Goal: Task Accomplishment & Management: Use online tool/utility

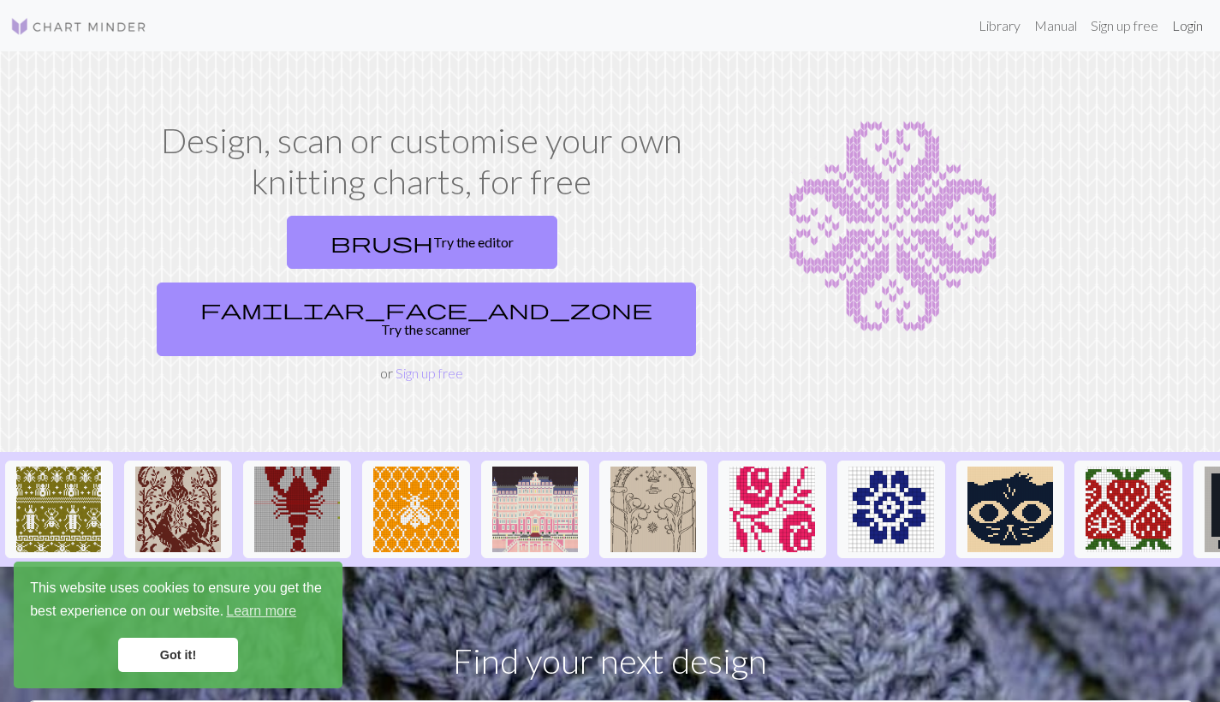
click at [1190, 27] on link "Login" at bounding box center [1187, 26] width 45 height 34
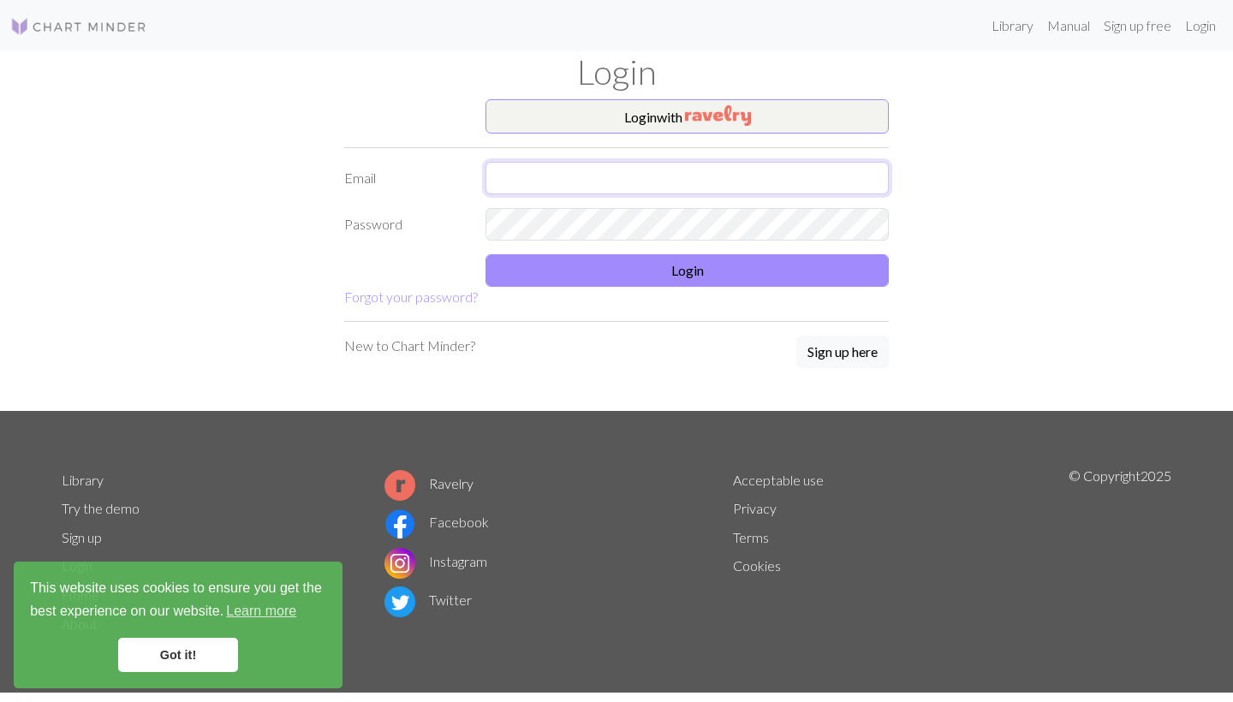
type input "[EMAIL_ADDRESS][DOMAIN_NAME]"
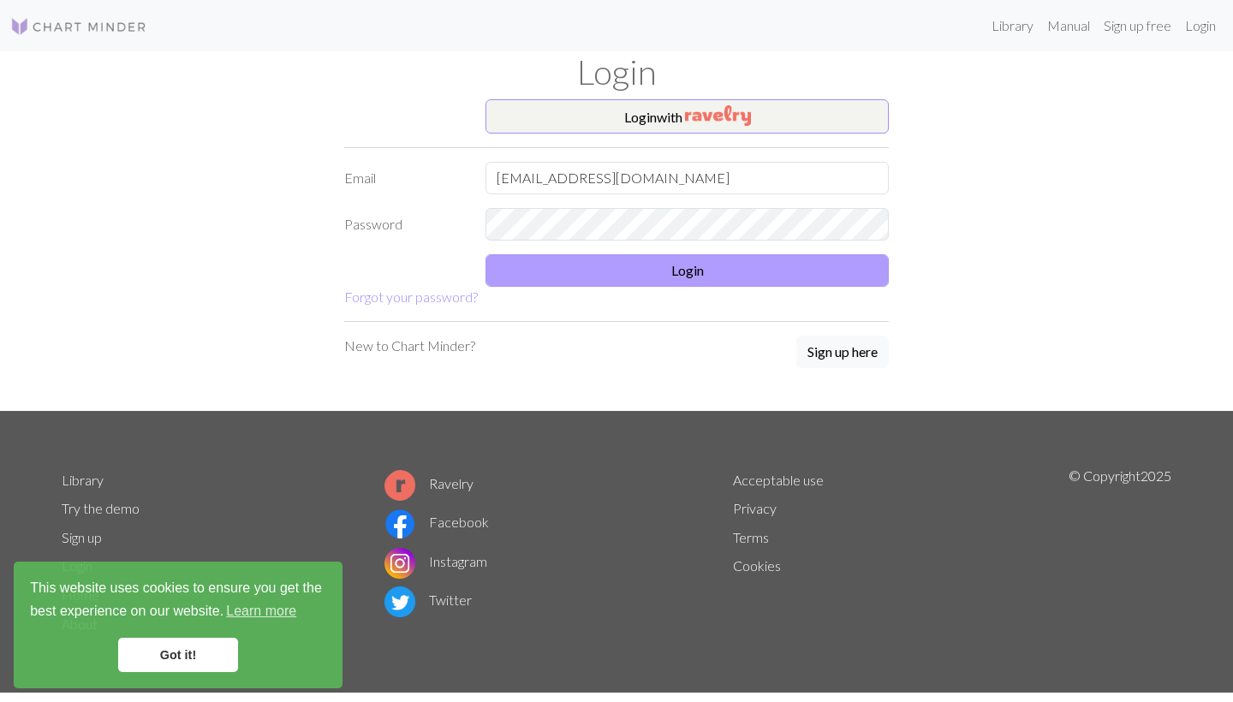
click at [698, 267] on button "Login" at bounding box center [686, 270] width 403 height 33
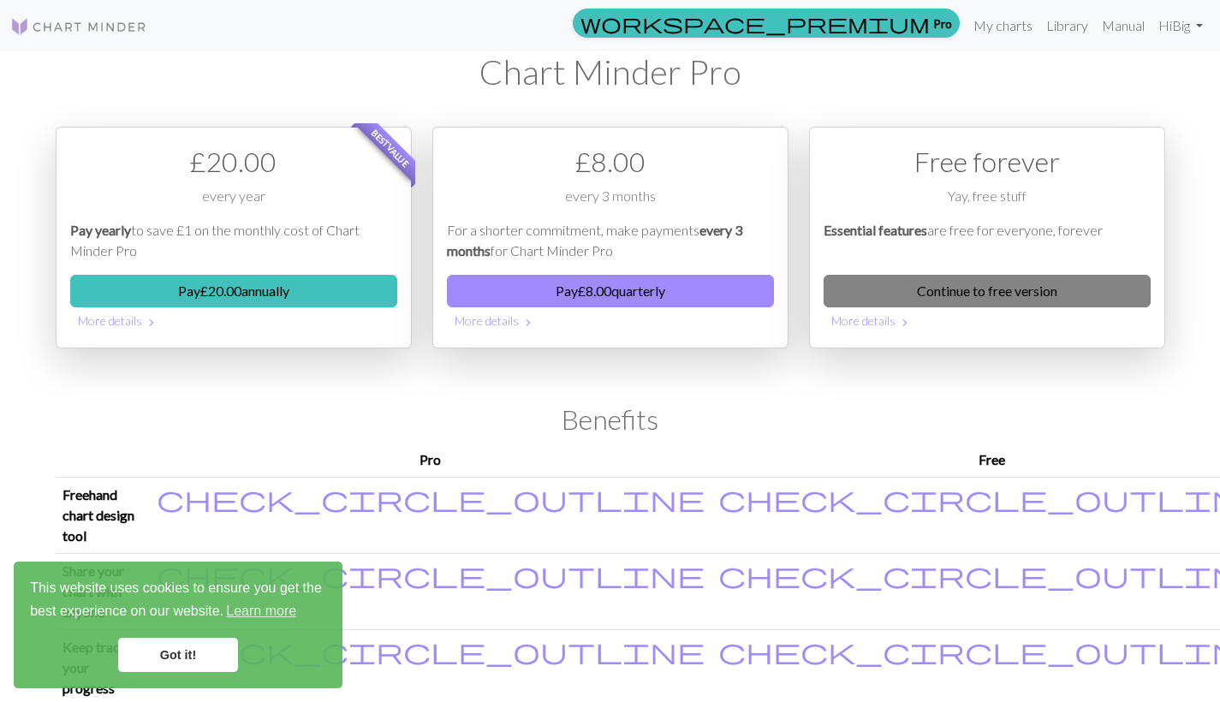
click at [1033, 292] on link "Continue to free version" at bounding box center [987, 291] width 327 height 33
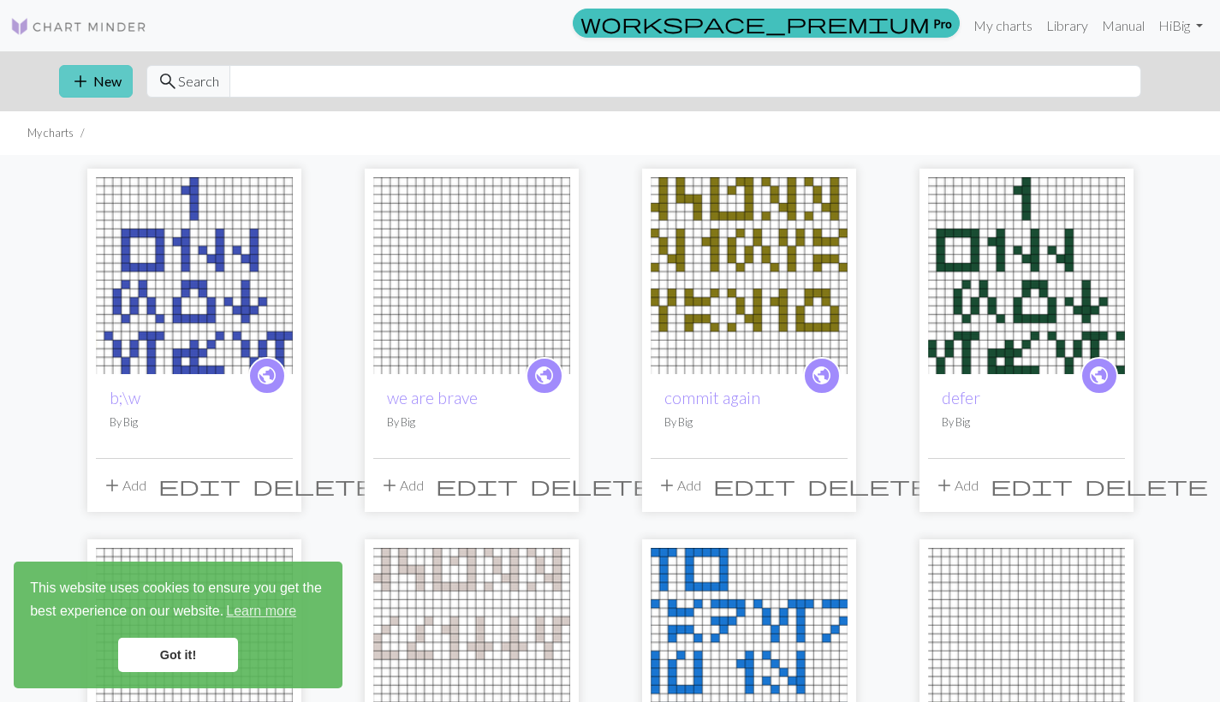
click at [86, 75] on span "add" at bounding box center [80, 81] width 21 height 24
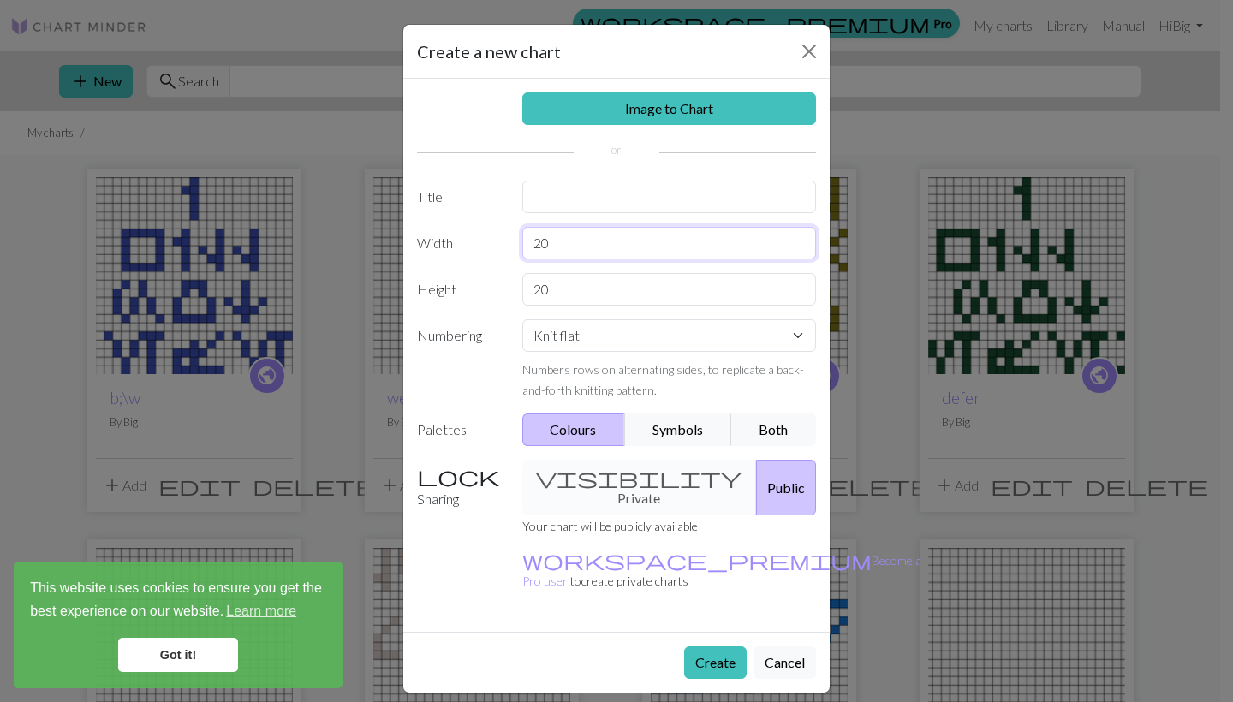
click at [608, 240] on input "20" at bounding box center [669, 243] width 294 height 33
type input "41"
click at [603, 297] on input "20" at bounding box center [669, 289] width 294 height 33
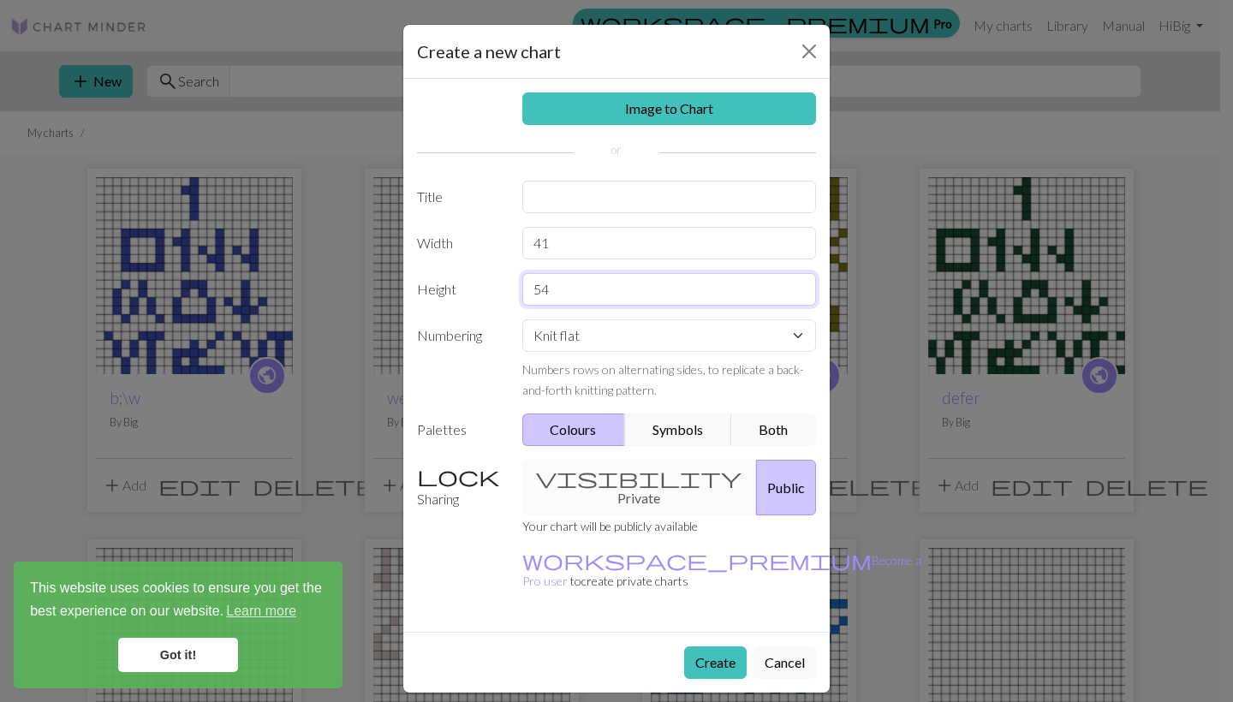
type input "54"
click at [584, 199] on input "text" at bounding box center [669, 197] width 294 height 33
type input "data 1"
click at [720, 646] on button "Create" at bounding box center [715, 662] width 62 height 33
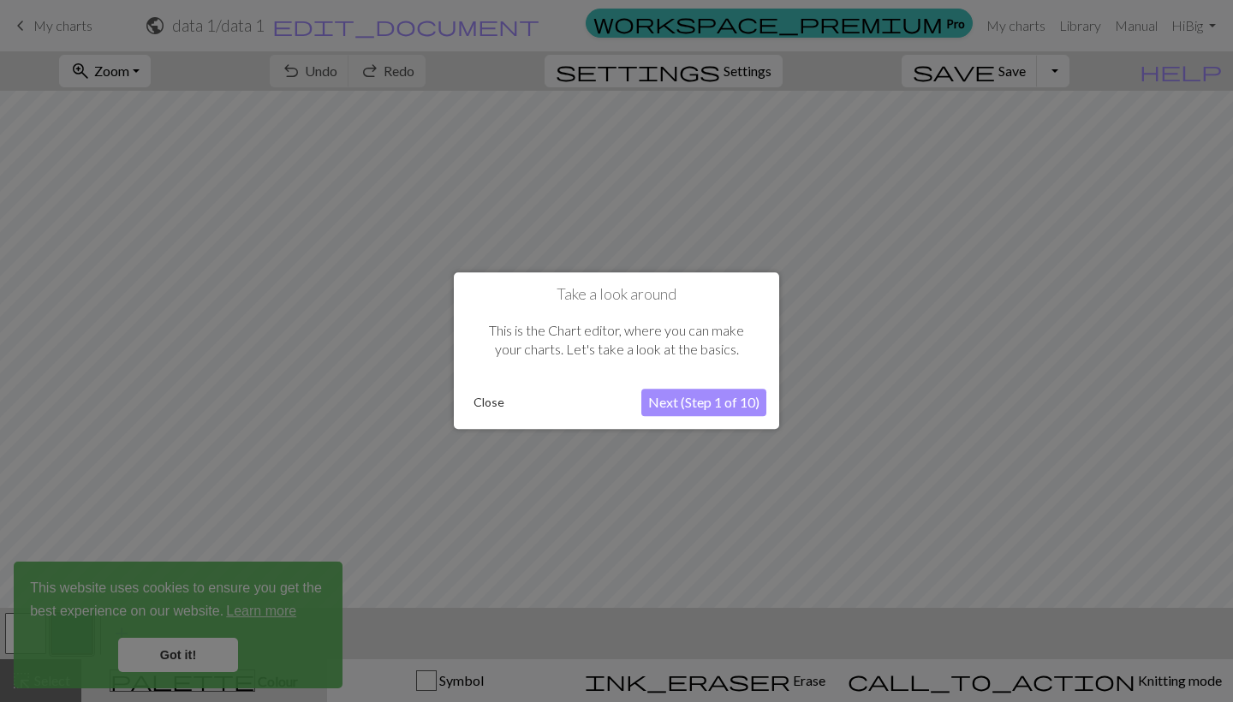
click at [705, 403] on button "Next (Step 1 of 10)" at bounding box center [703, 402] width 125 height 27
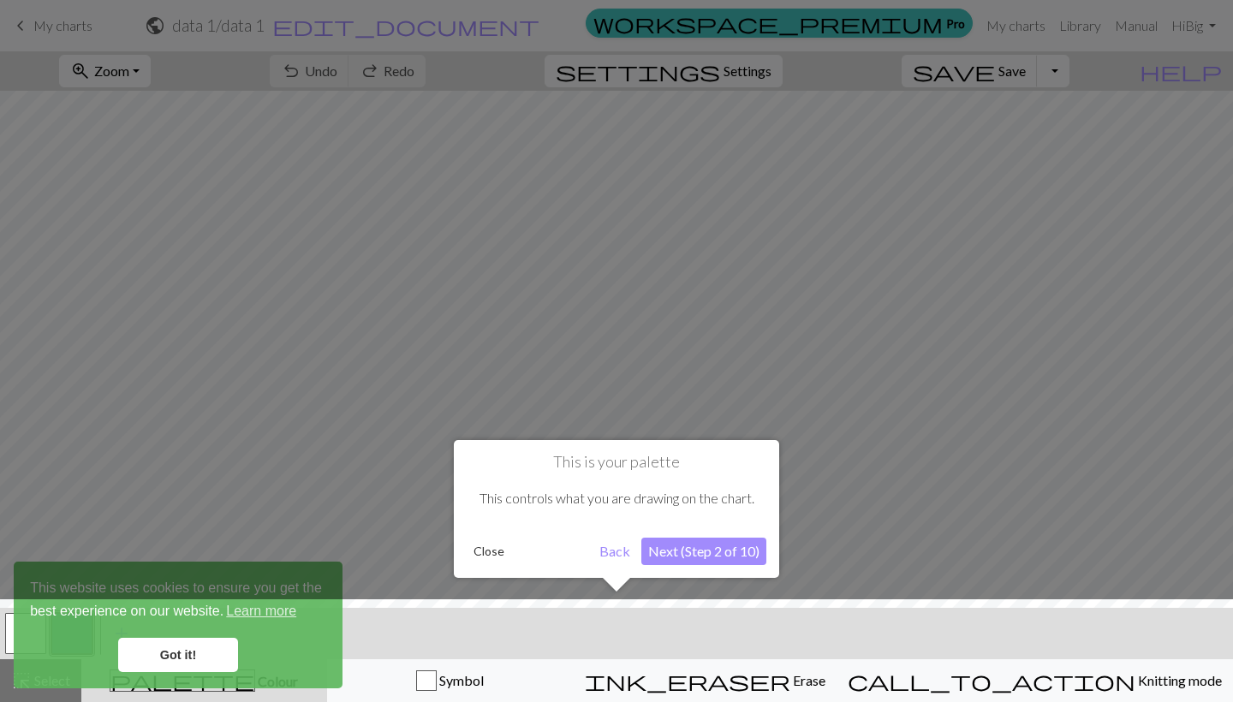
click at [490, 547] on button "Close" at bounding box center [489, 551] width 45 height 26
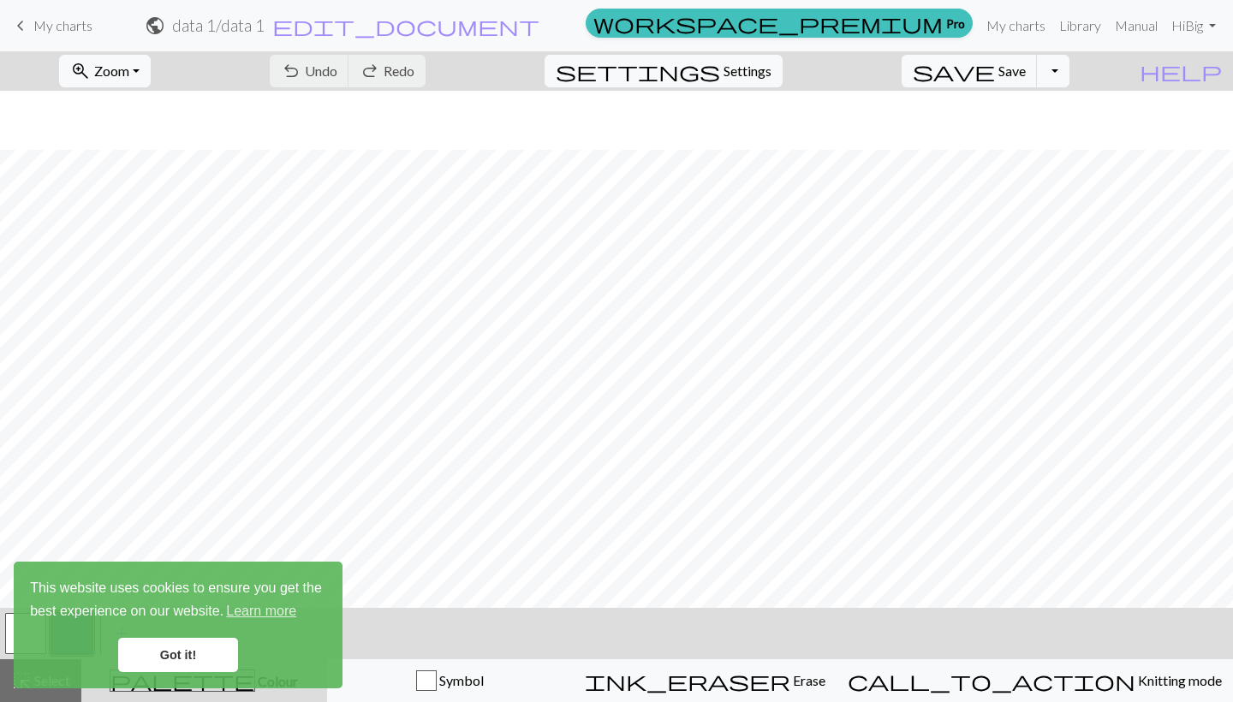
scroll to position [422, 0]
click at [129, 76] on span "Zoom" at bounding box center [111, 70] width 35 height 16
click at [137, 160] on button "Fit height" at bounding box center [127, 163] width 135 height 27
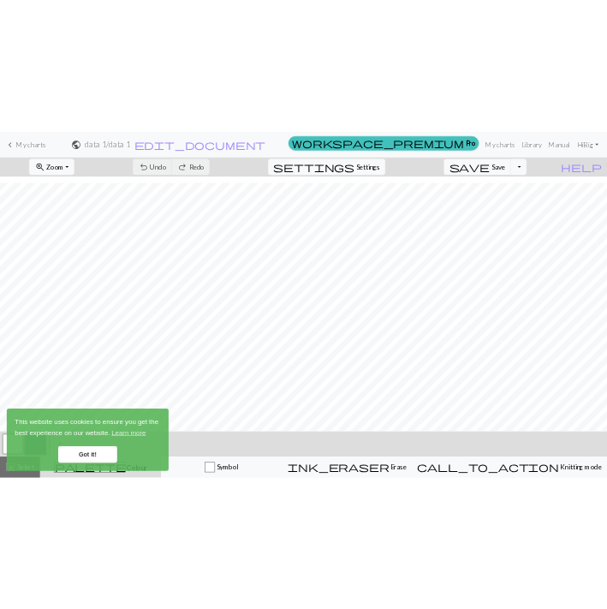
scroll to position [0, 0]
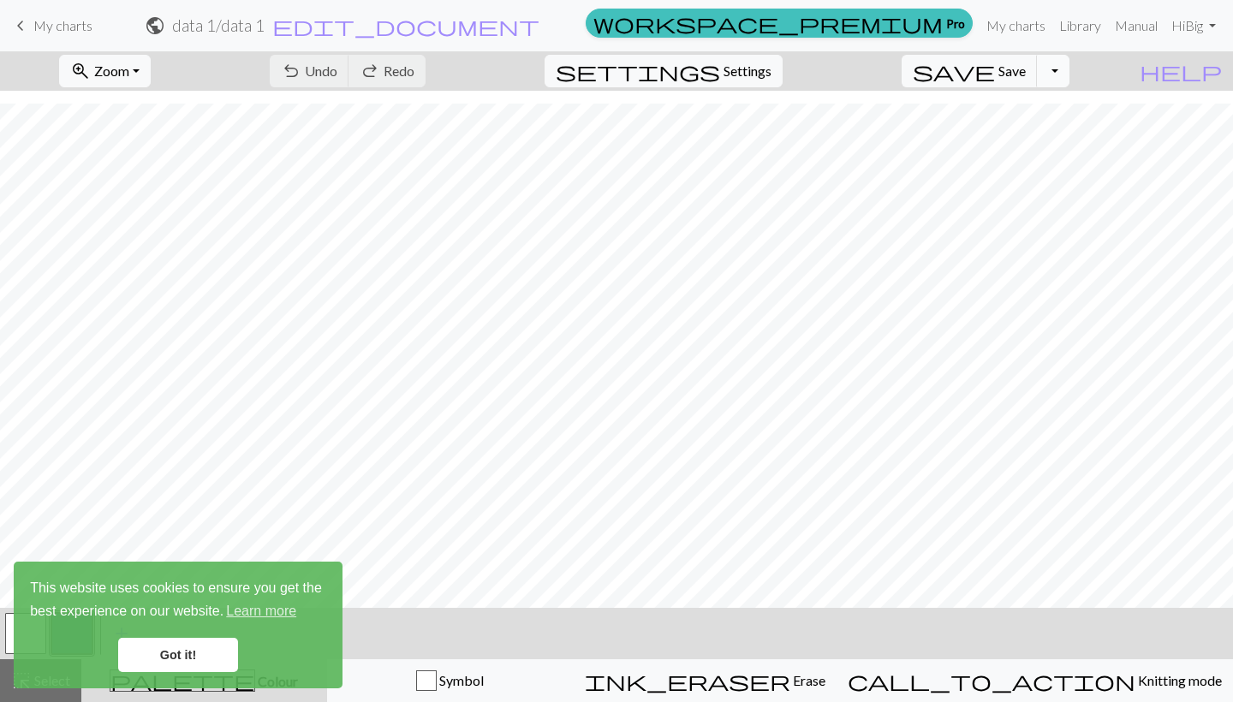
click at [1069, 64] on button "Toggle Dropdown" at bounding box center [1053, 71] width 33 height 33
click at [771, 76] on span "Settings" at bounding box center [747, 71] width 48 height 21
select select "aran"
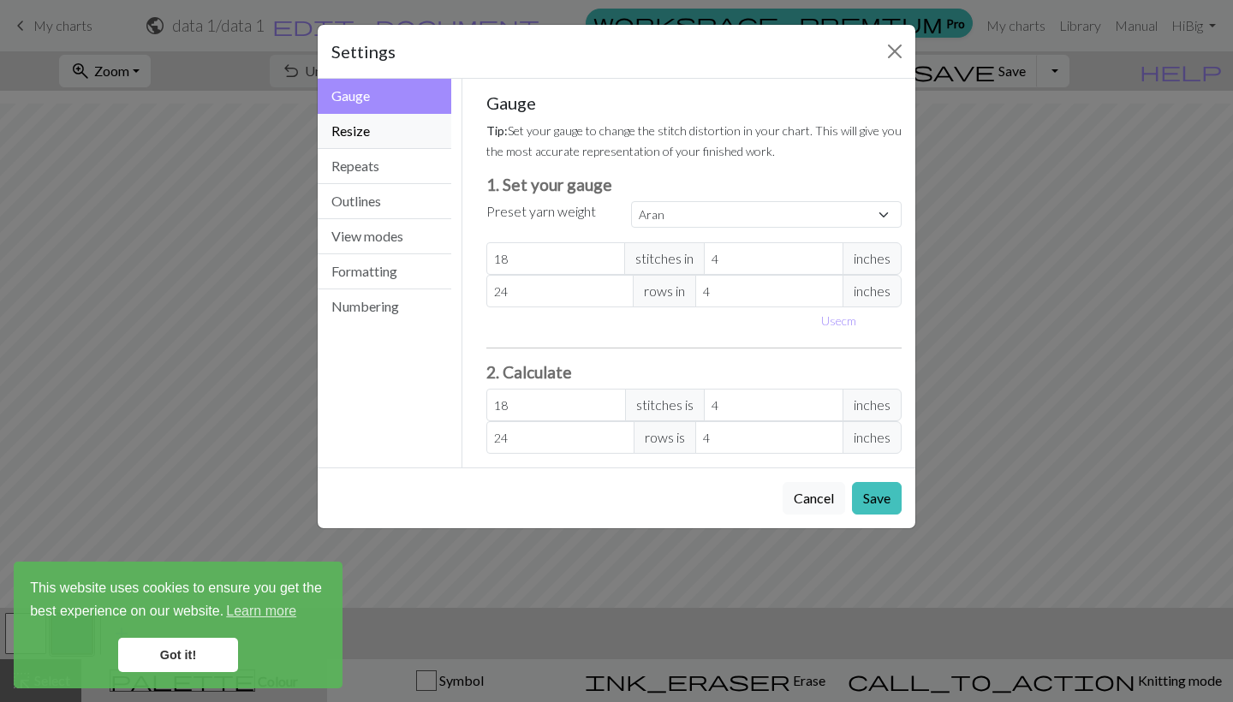
click at [365, 132] on button "Resize" at bounding box center [385, 131] width 134 height 35
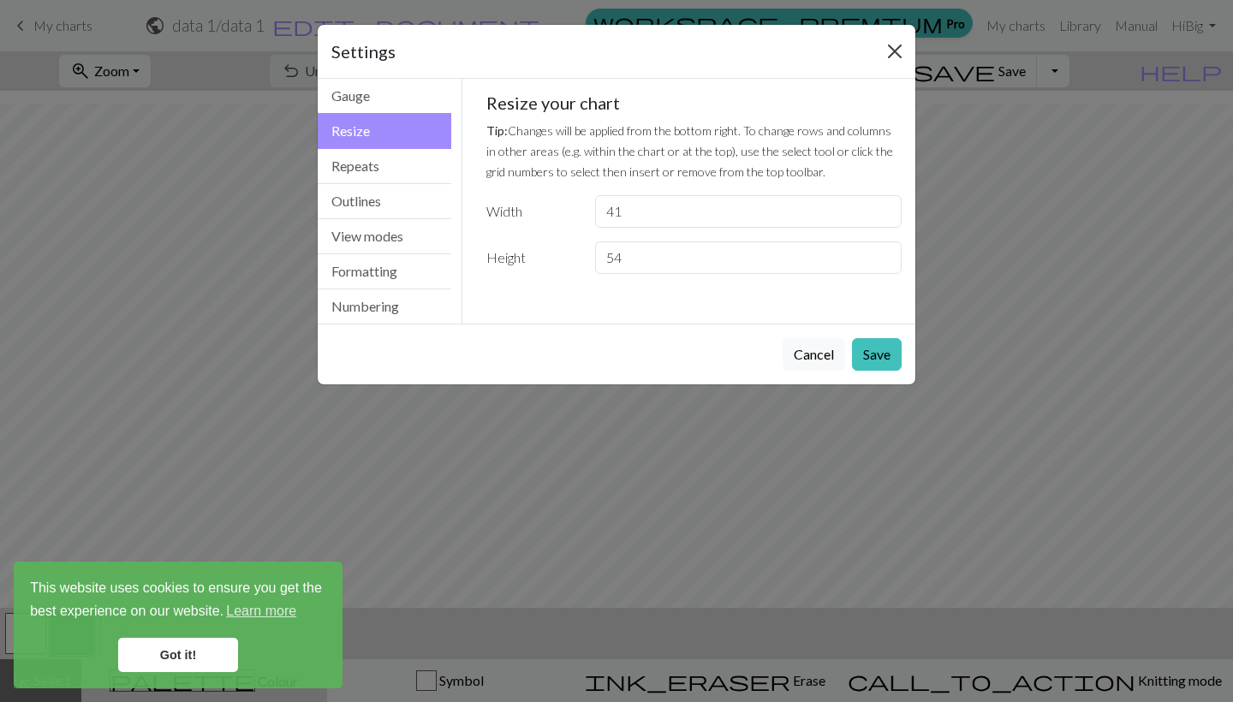
click at [893, 51] on button "Close" at bounding box center [894, 51] width 27 height 27
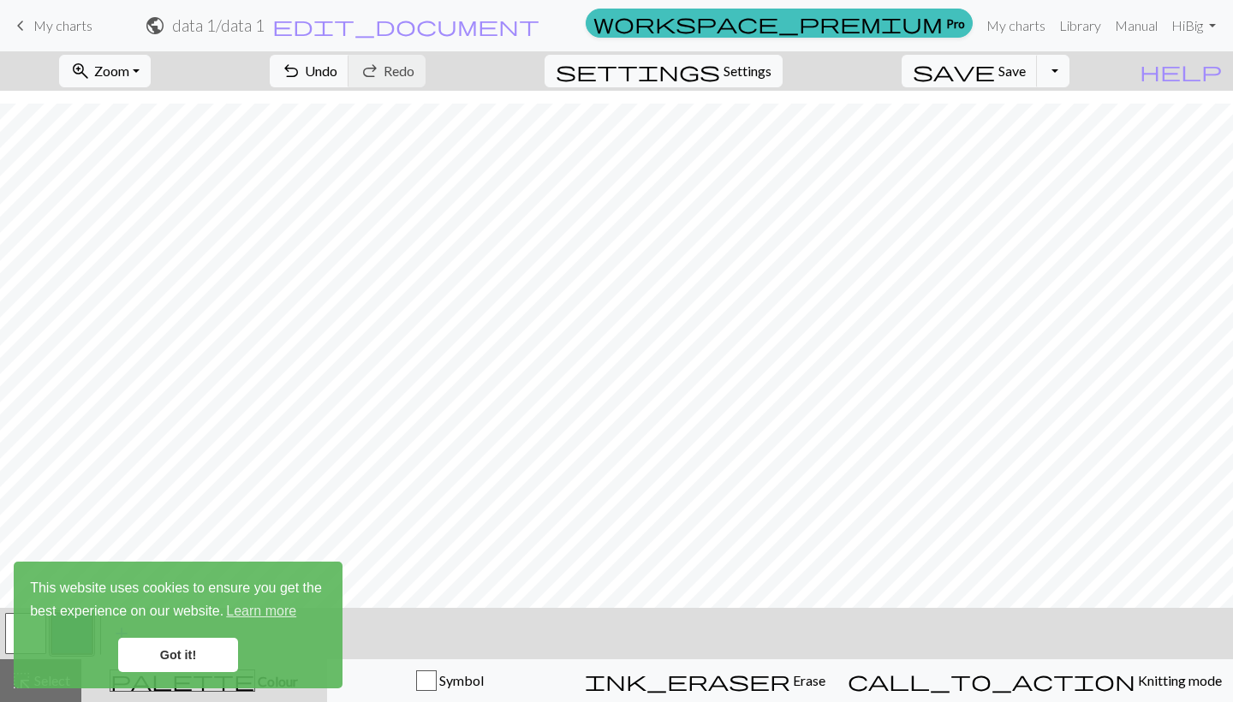
click at [183, 662] on link "Got it!" at bounding box center [178, 655] width 120 height 34
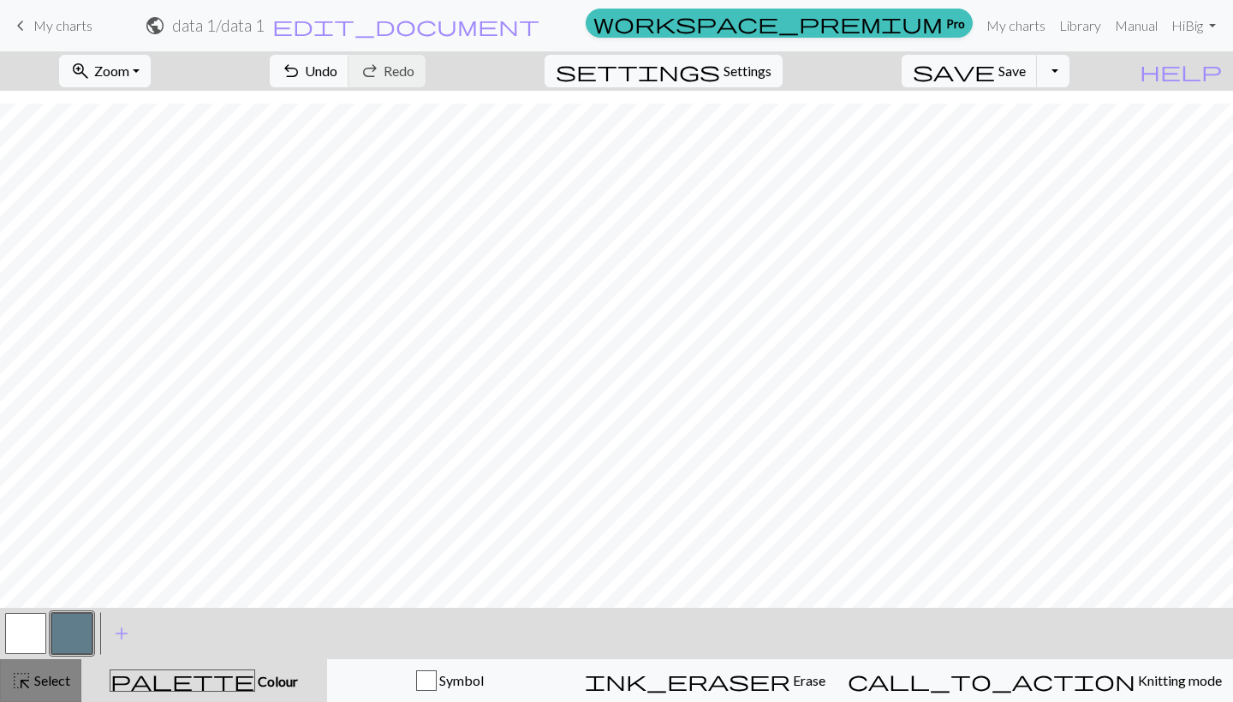
click at [39, 681] on span "Select" at bounding box center [51, 680] width 39 height 16
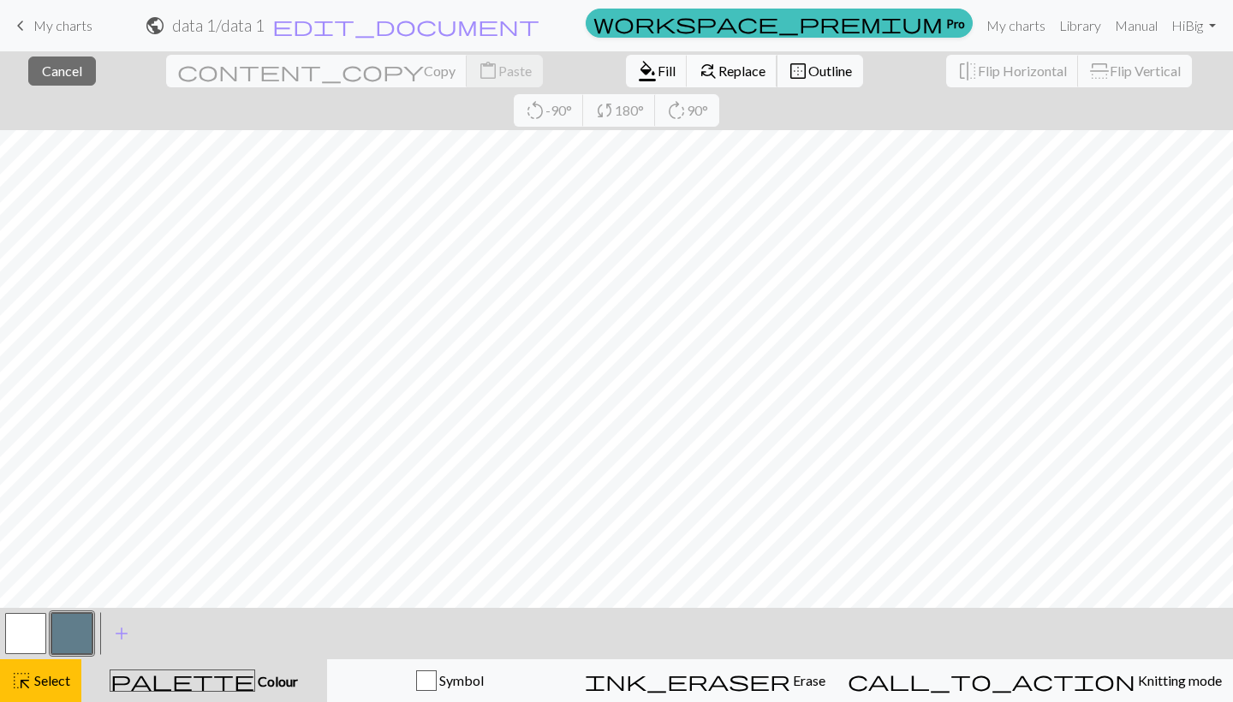
click at [687, 80] on button "find_replace Replace" at bounding box center [732, 71] width 91 height 33
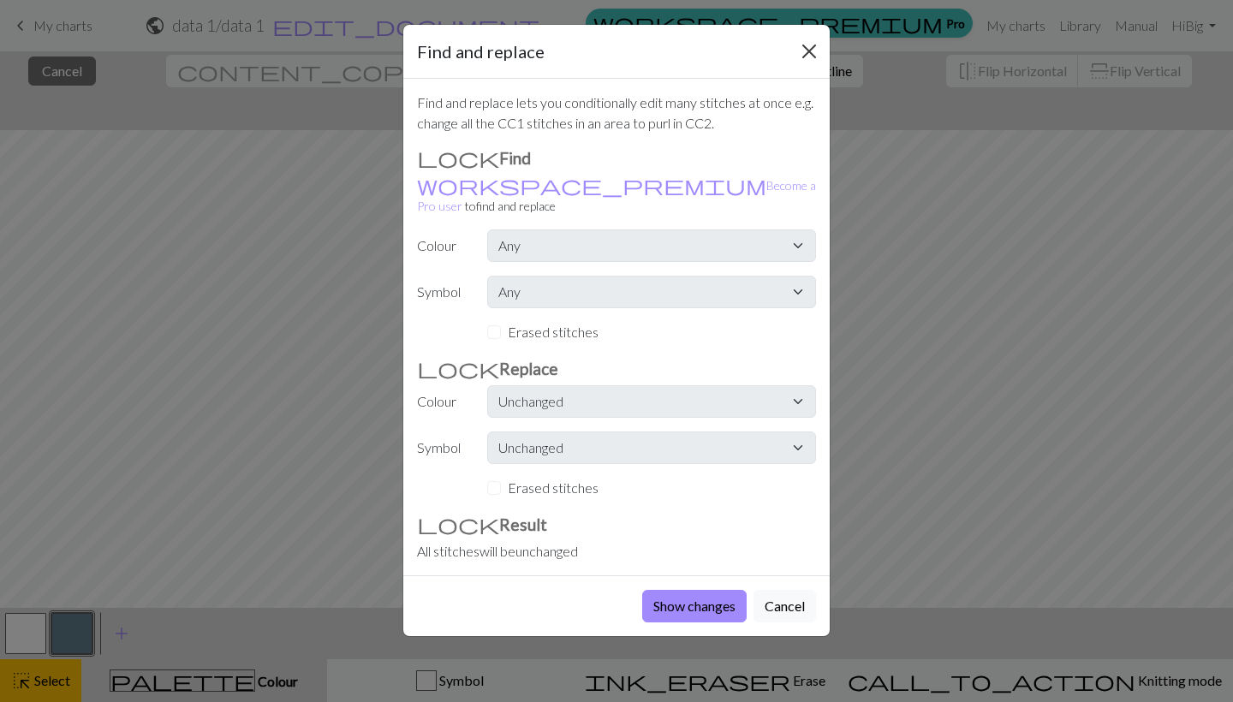
click at [812, 55] on button "Close" at bounding box center [808, 51] width 27 height 27
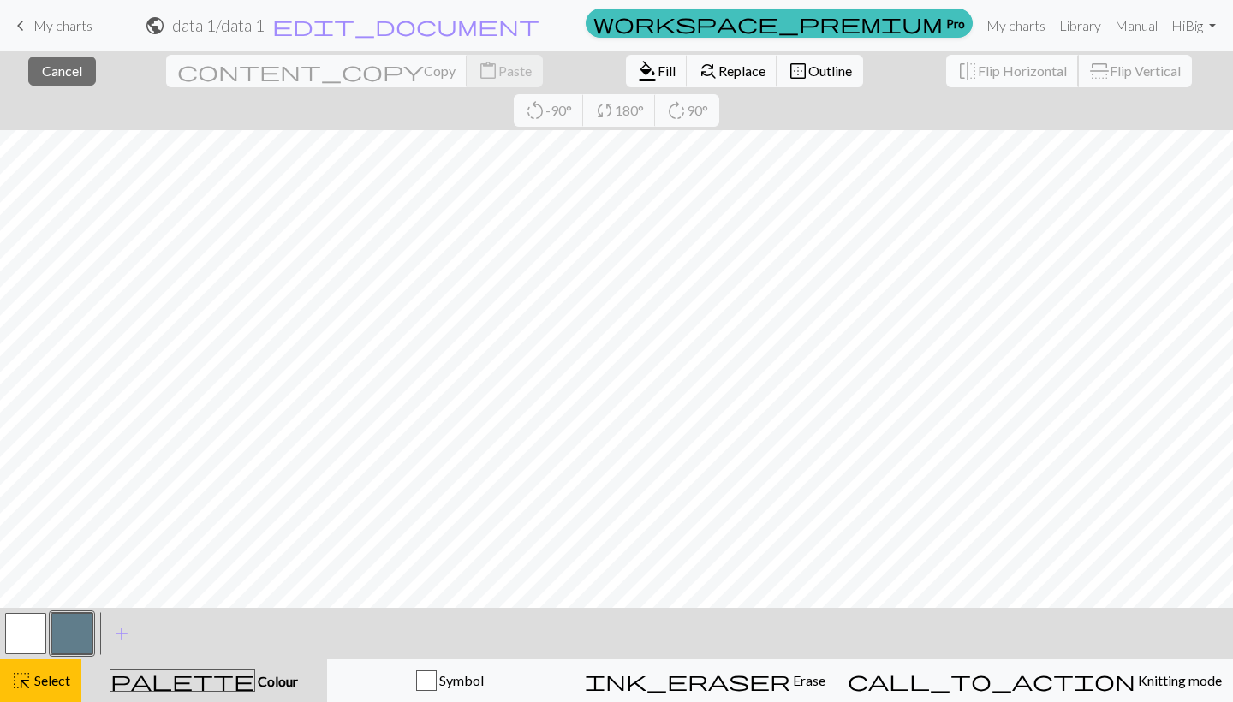
click at [978, 70] on span "Flip Horizontal" at bounding box center [1022, 70] width 89 height 16
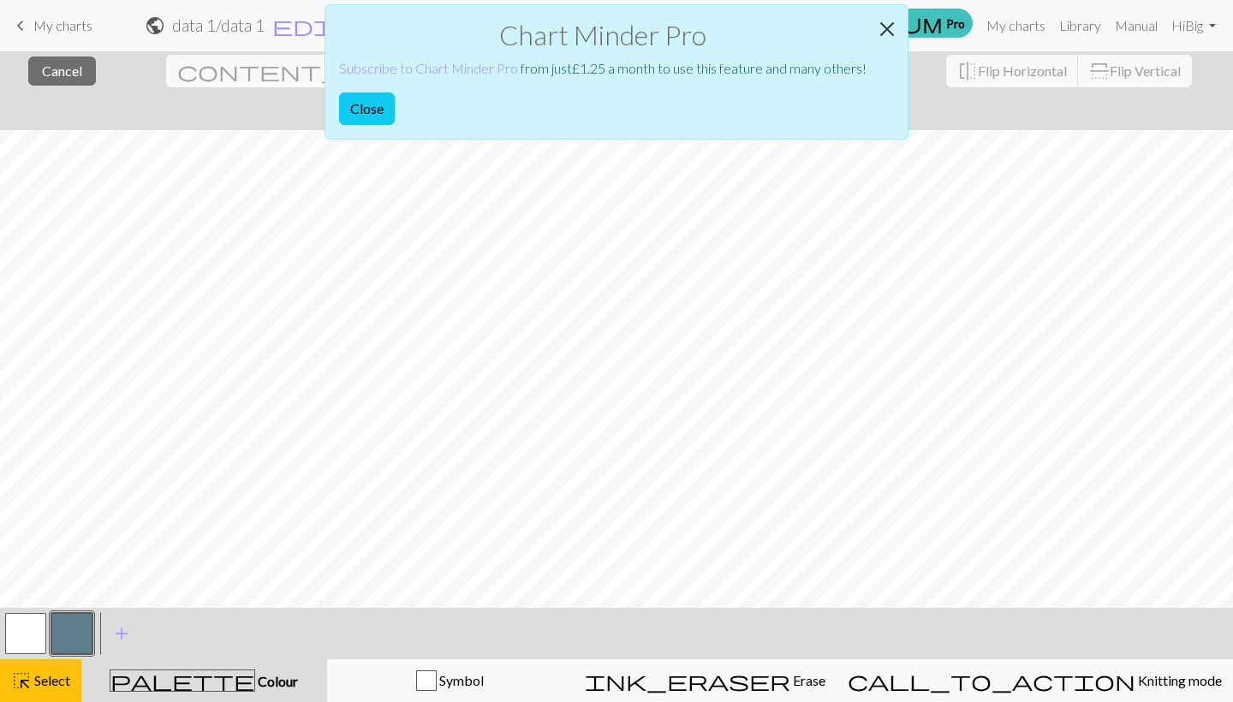
click at [887, 24] on button "Close" at bounding box center [886, 29] width 41 height 48
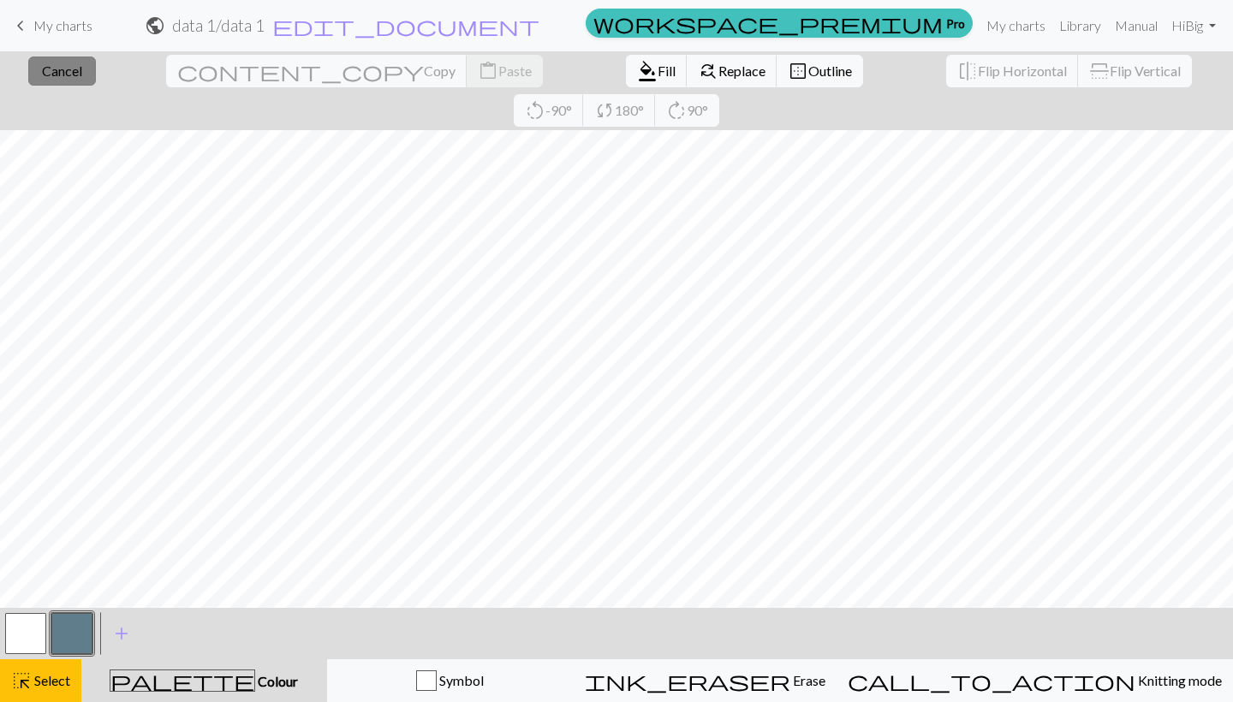
click at [65, 65] on span "Cancel" at bounding box center [62, 70] width 40 height 16
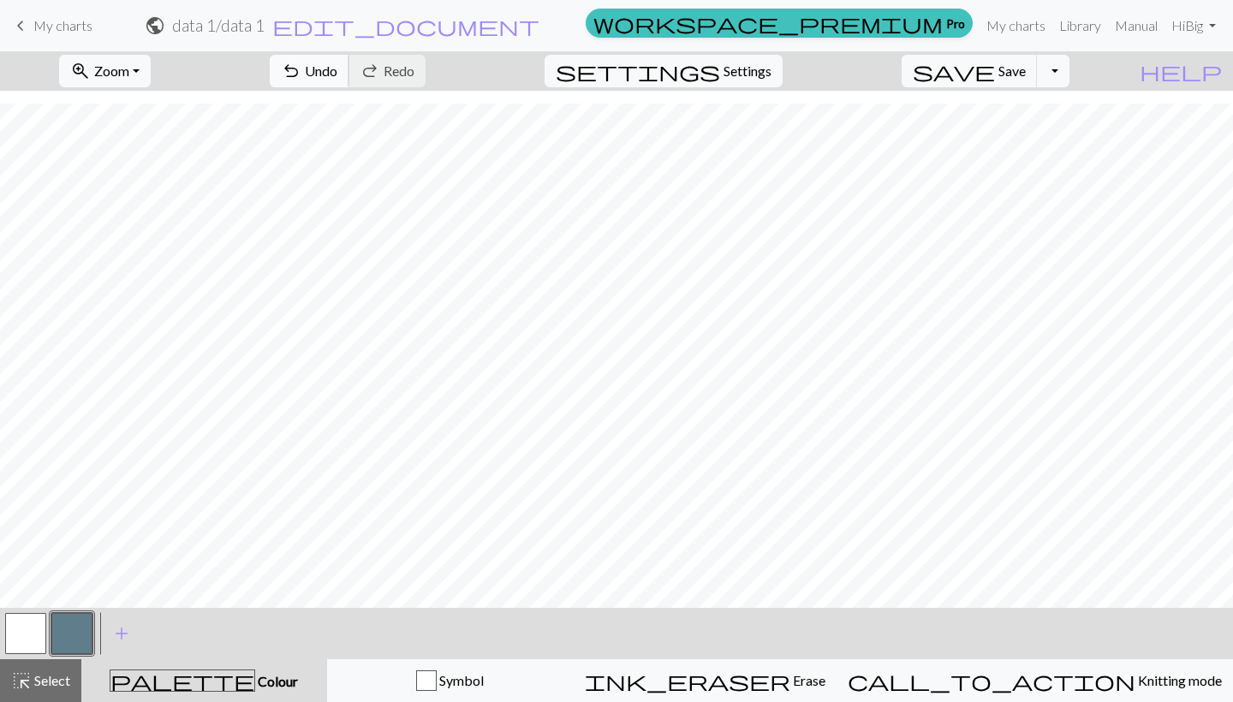
click at [301, 68] on span "undo" at bounding box center [291, 71] width 21 height 24
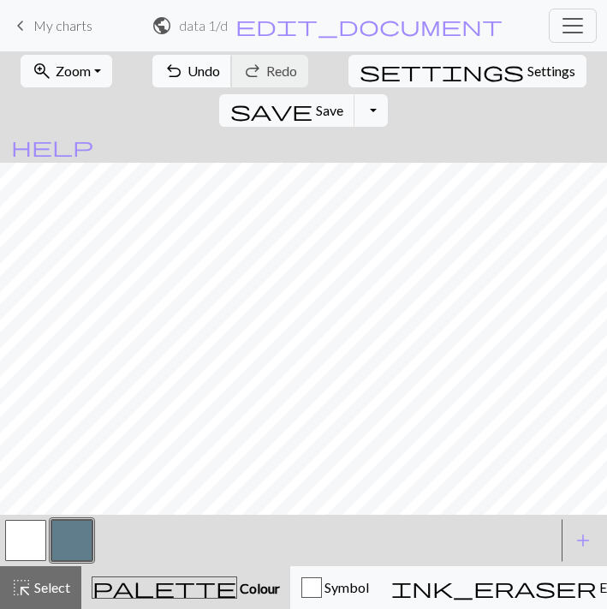
click at [164, 77] on span "undo" at bounding box center [174, 71] width 21 height 24
click at [57, 23] on span "My charts" at bounding box center [62, 25] width 59 height 16
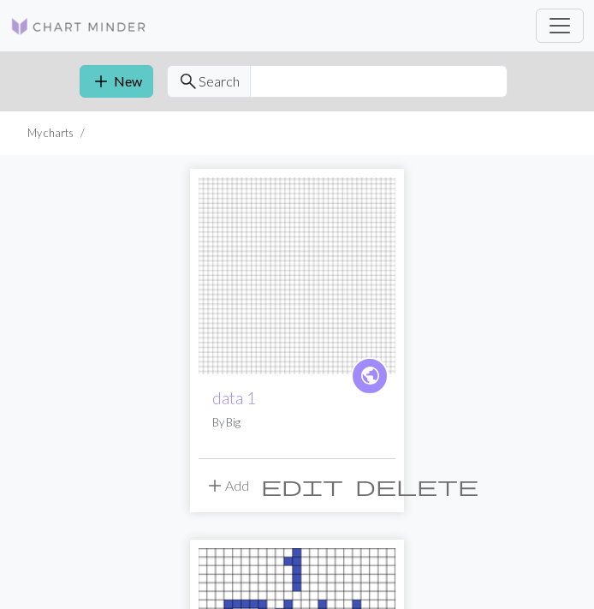
click at [119, 74] on button "add New" at bounding box center [117, 81] width 74 height 33
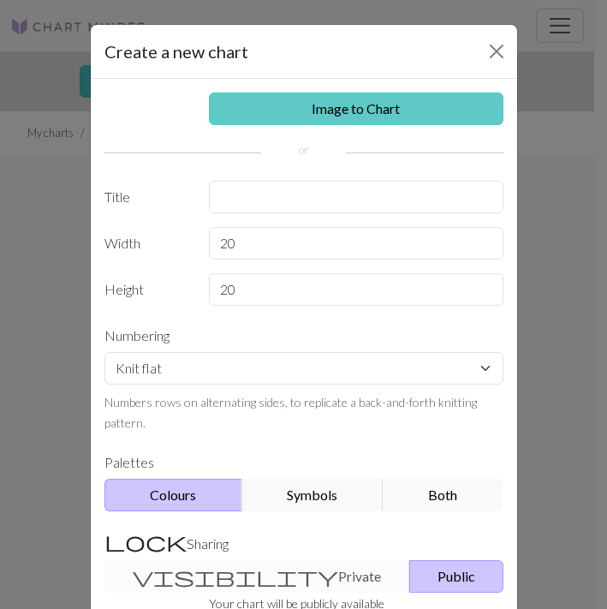
click at [421, 97] on link "Image to Chart" at bounding box center [356, 108] width 294 height 33
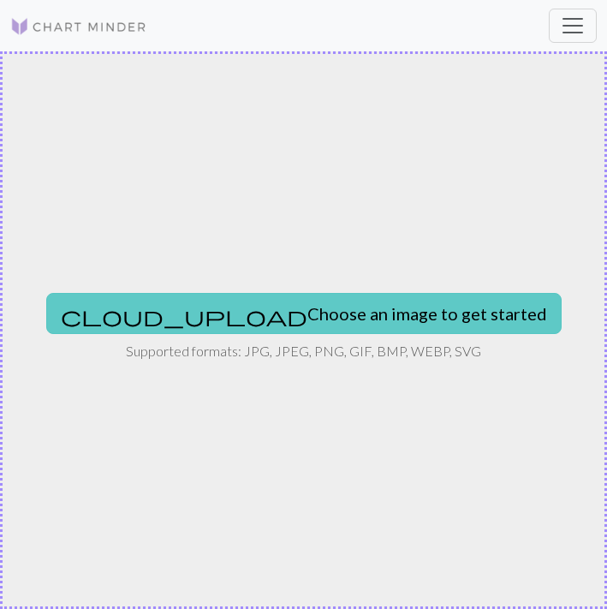
click at [334, 313] on button "cloud_upload Choose an image to get started" at bounding box center [303, 313] width 515 height 41
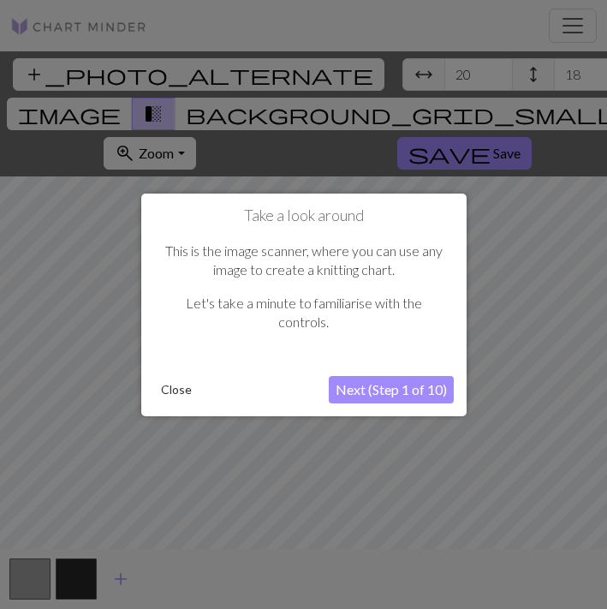
click at [381, 382] on button "Next (Step 1 of 10)" at bounding box center [391, 389] width 125 height 27
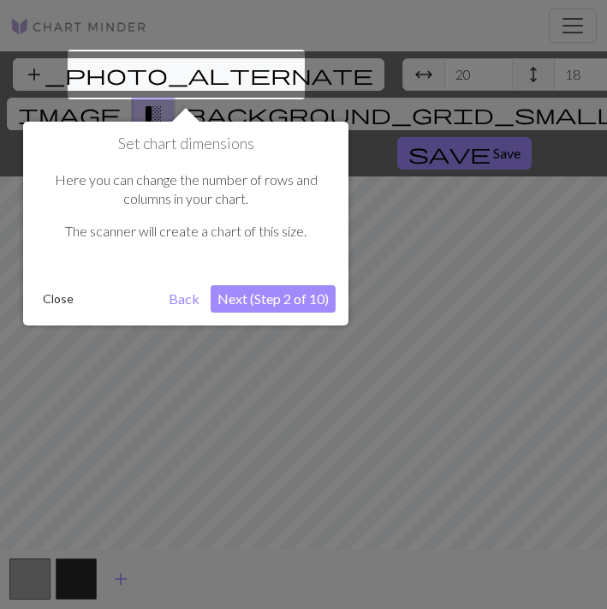
click at [274, 303] on button "Next (Step 2 of 10)" at bounding box center [273, 298] width 125 height 27
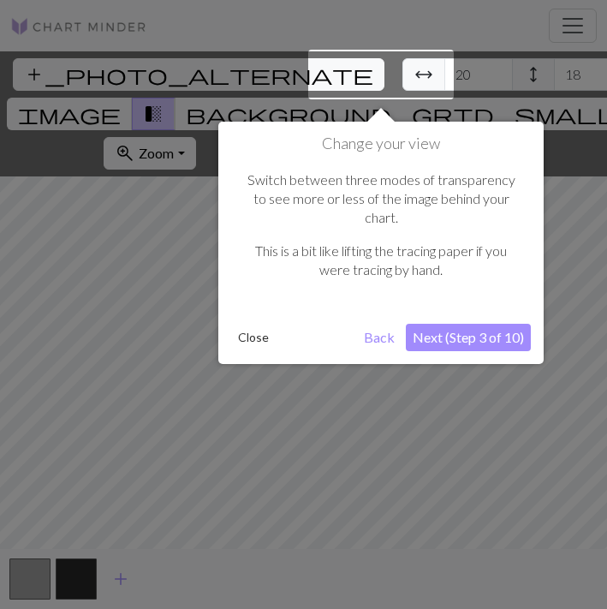
click at [509, 324] on button "Next (Step 3 of 10)" at bounding box center [468, 337] width 125 height 27
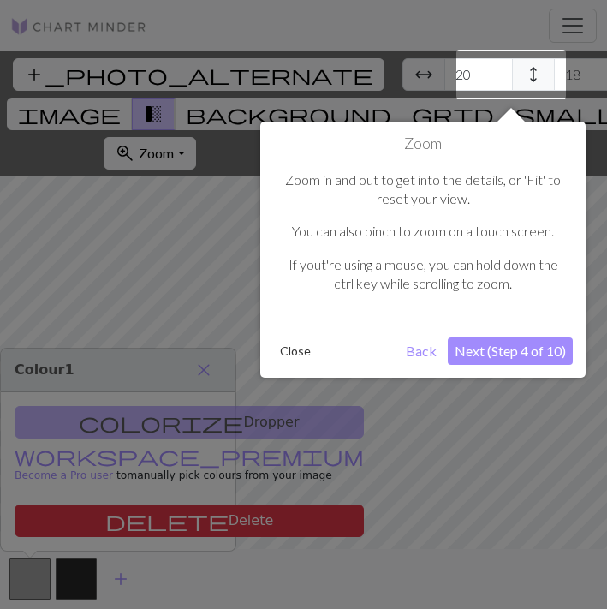
click at [547, 348] on button "Next (Step 4 of 10)" at bounding box center [510, 350] width 125 height 27
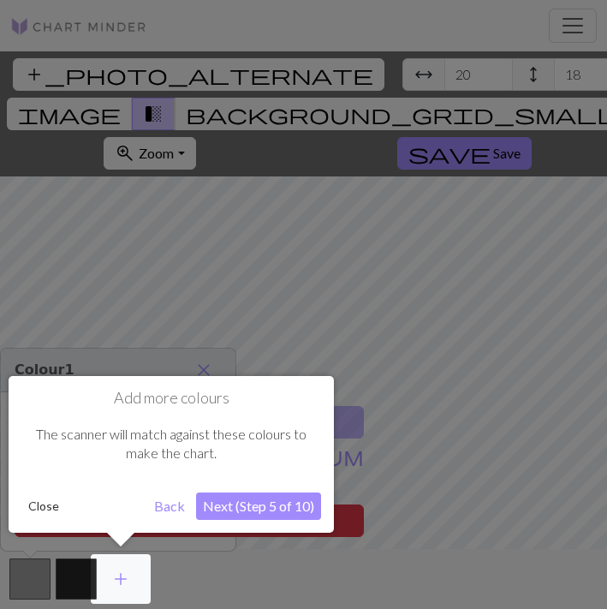
click at [248, 503] on button "Next (Step 5 of 10)" at bounding box center [258, 505] width 125 height 27
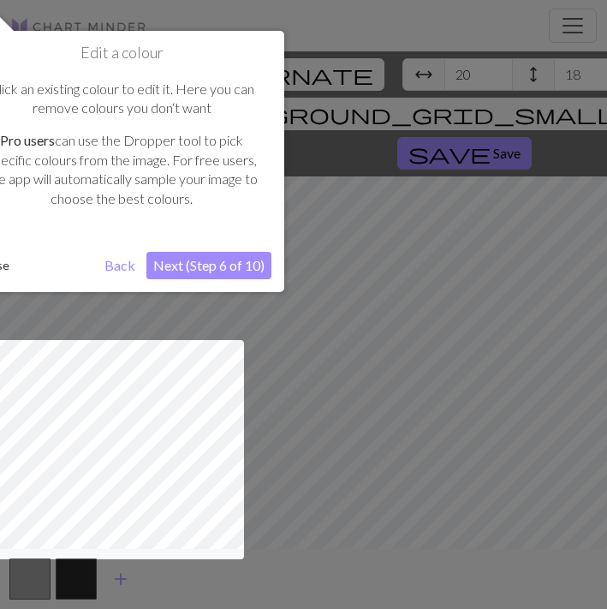
click at [233, 265] on button "Next (Step 6 of 10)" at bounding box center [208, 265] width 125 height 27
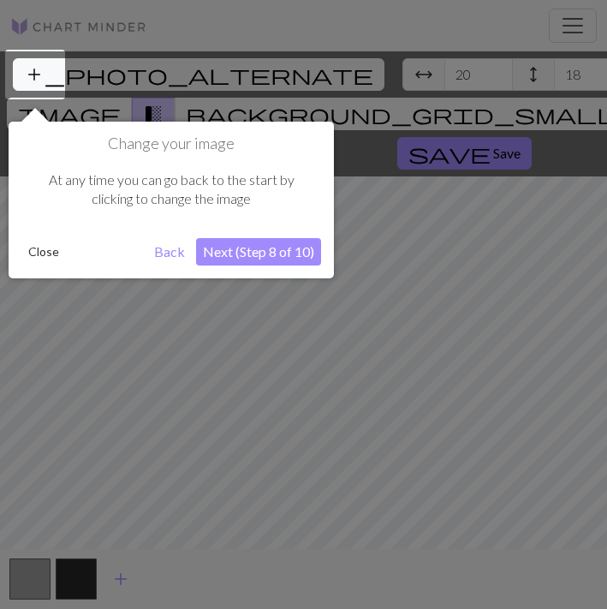
click at [271, 246] on button "Next (Step 8 of 10)" at bounding box center [258, 251] width 125 height 27
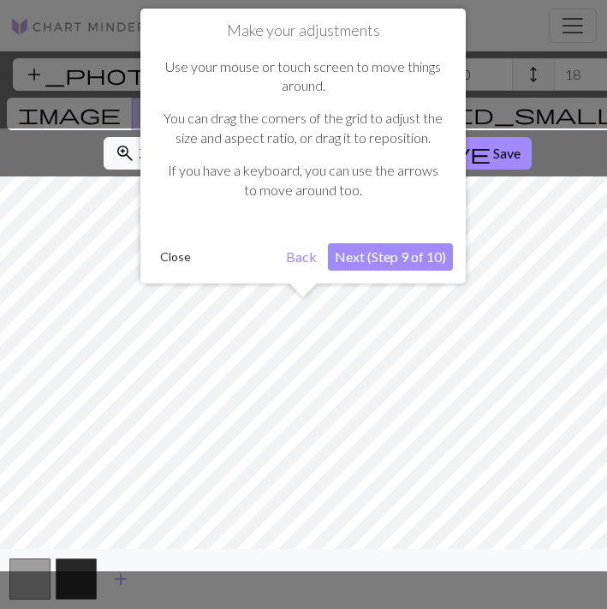
click at [406, 253] on button "Next (Step 9 of 10)" at bounding box center [390, 256] width 125 height 27
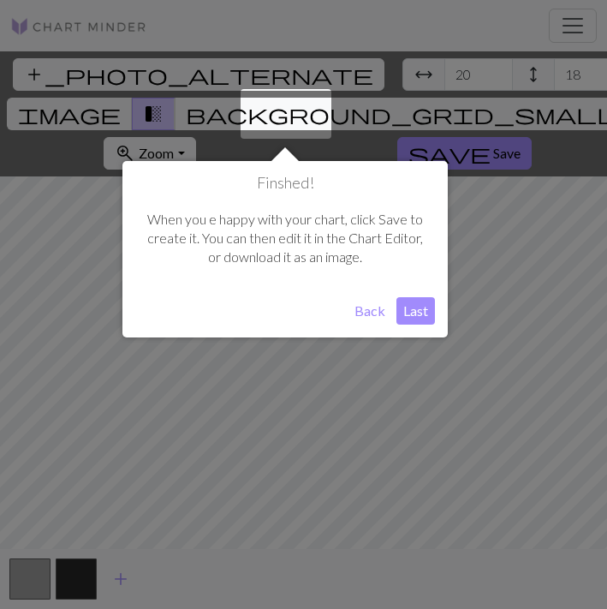
click at [424, 319] on button "Last" at bounding box center [415, 310] width 39 height 27
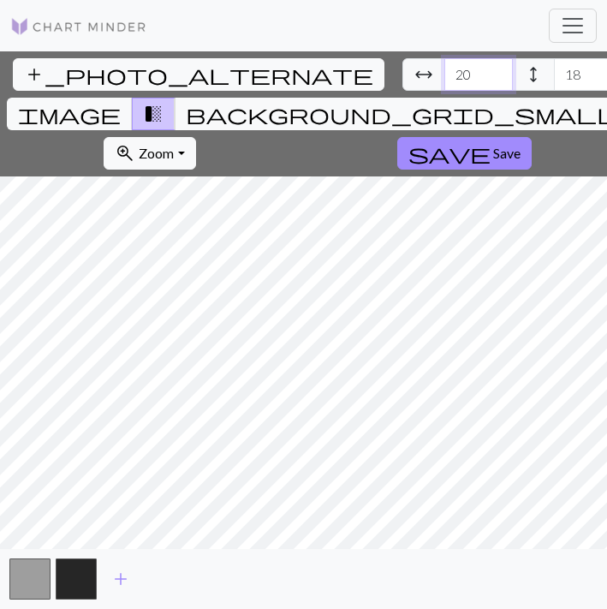
click at [444, 75] on input "20" at bounding box center [478, 74] width 68 height 33
type input "41"
click at [554, 74] on input "18" at bounding box center [588, 74] width 68 height 33
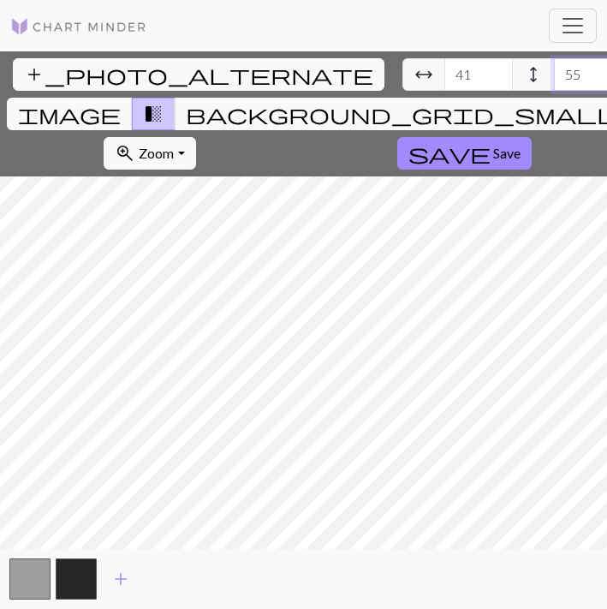
click at [554, 70] on input "55" at bounding box center [588, 74] width 68 height 33
click at [554, 70] on input "56" at bounding box center [588, 74] width 68 height 33
click at [554, 79] on input "55" at bounding box center [588, 74] width 68 height 33
click at [554, 70] on input "56" at bounding box center [588, 74] width 68 height 33
click at [554, 70] on input "57" at bounding box center [588, 74] width 68 height 33
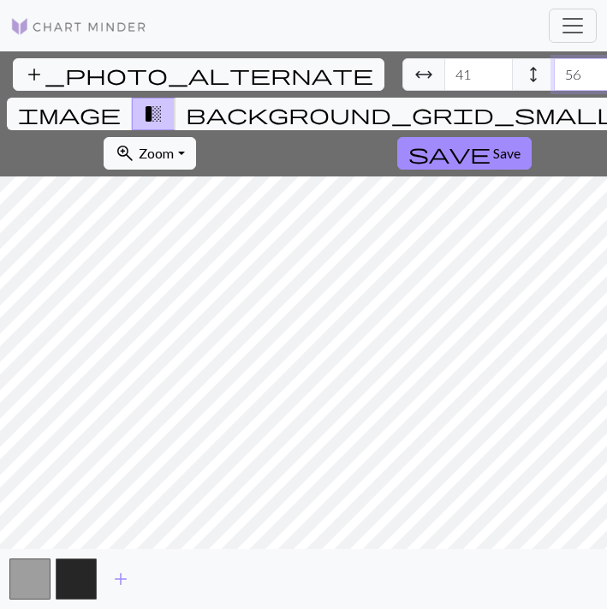
click at [554, 80] on input "56" at bounding box center [588, 74] width 68 height 33
click at [554, 80] on input "55" at bounding box center [588, 74] width 68 height 33
click at [554, 72] on input "56" at bounding box center [588, 74] width 68 height 33
click at [554, 72] on input "57" at bounding box center [588, 74] width 68 height 33
click at [554, 72] on input "58" at bounding box center [588, 74] width 68 height 33
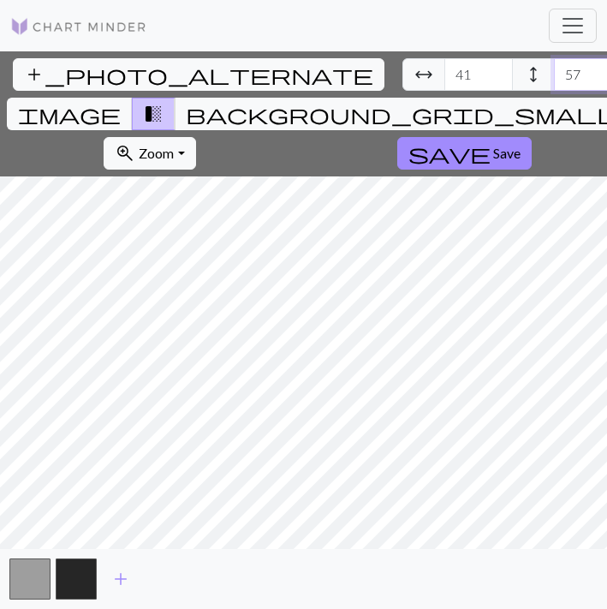
click at [554, 76] on input "57" at bounding box center [588, 74] width 68 height 33
click at [554, 70] on input "58" at bounding box center [588, 74] width 68 height 33
click at [554, 70] on input "59" at bounding box center [588, 74] width 68 height 33
click at [554, 75] on input "58" at bounding box center [588, 74] width 68 height 33
click at [554, 75] on input "57" at bounding box center [588, 74] width 68 height 33
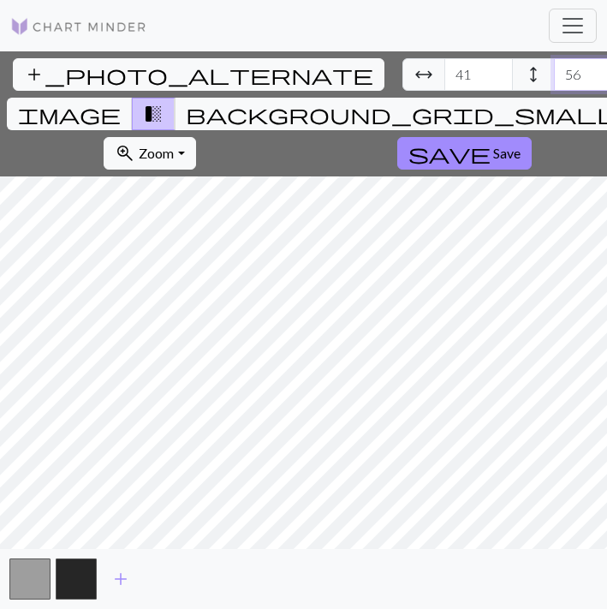
click at [554, 75] on input "56" at bounding box center [588, 74] width 68 height 33
click at [554, 75] on input "55" at bounding box center [588, 74] width 68 height 33
click at [554, 75] on input "54" at bounding box center [588, 74] width 68 height 33
type input "55"
click at [554, 70] on input "55" at bounding box center [588, 74] width 68 height 33
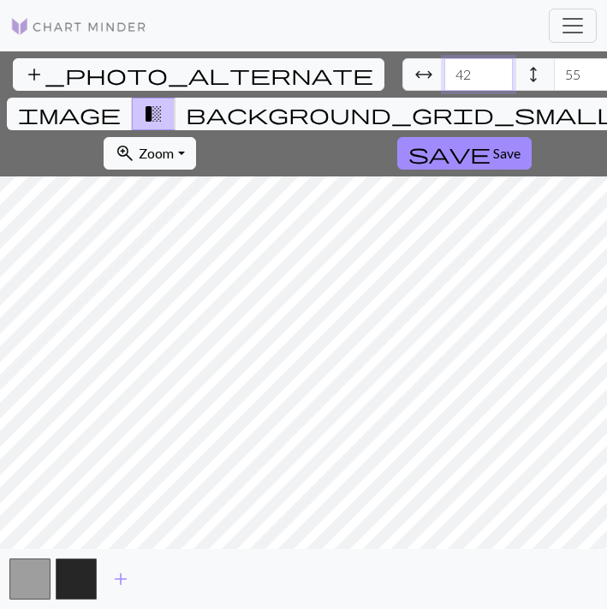
click at [444, 70] on input "42" at bounding box center [478, 74] width 68 height 33
click at [444, 70] on input "43" at bounding box center [478, 74] width 68 height 33
type input "44"
click at [444, 70] on input "44" at bounding box center [478, 74] width 68 height 33
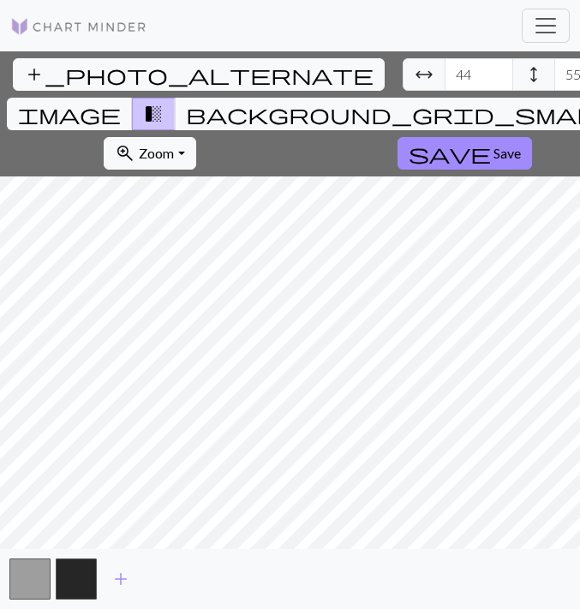
click at [526, 555] on div "add_photo_alternate Change image arrow_range Width 44 height Height 55 image tr…" at bounding box center [290, 329] width 580 height 557
click at [554, 71] on input "56" at bounding box center [588, 74] width 68 height 33
click at [554, 71] on input "57" at bounding box center [588, 74] width 68 height 33
click at [554, 71] on input "58" at bounding box center [588, 74] width 68 height 33
click at [554, 71] on input "59" at bounding box center [588, 74] width 68 height 33
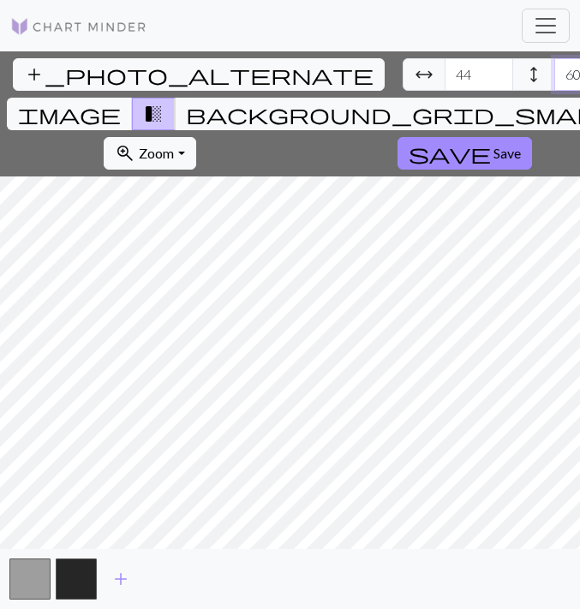
click at [554, 71] on input "60" at bounding box center [588, 74] width 68 height 33
type input "61"
click at [554, 71] on input "61" at bounding box center [588, 74] width 68 height 33
click at [33, 80] on span "add_photo_alternate" at bounding box center [198, 74] width 349 height 24
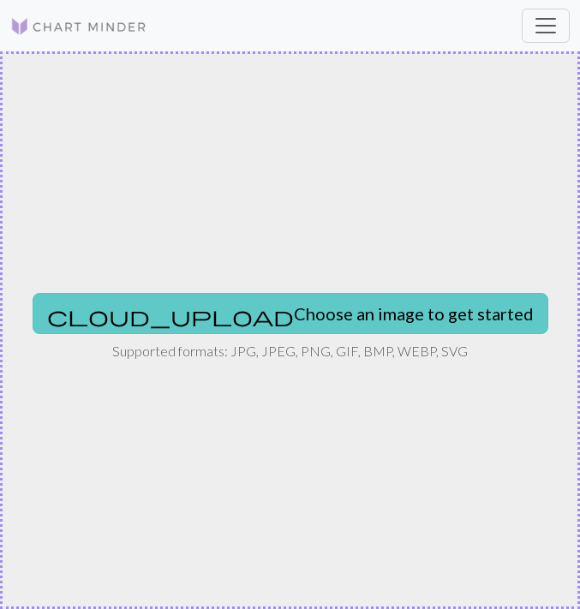
click at [194, 299] on button "cloud_upload Choose an image to get started" at bounding box center [290, 313] width 515 height 41
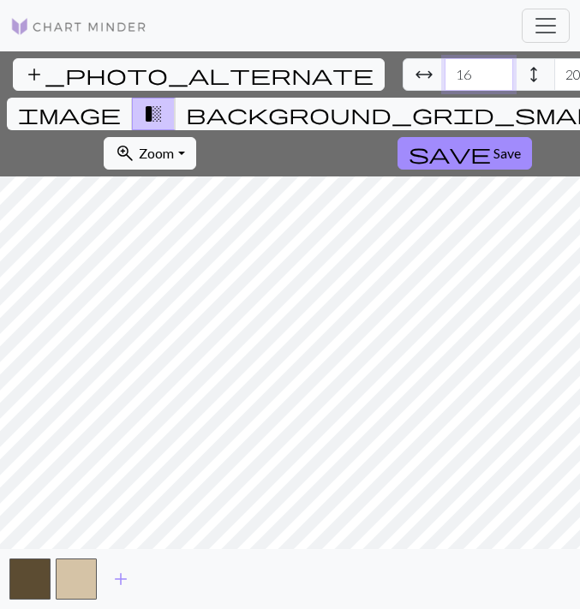
click at [444, 74] on input "16" at bounding box center [478, 74] width 68 height 33
type input "41"
click at [554, 74] on input "20" at bounding box center [588, 74] width 68 height 33
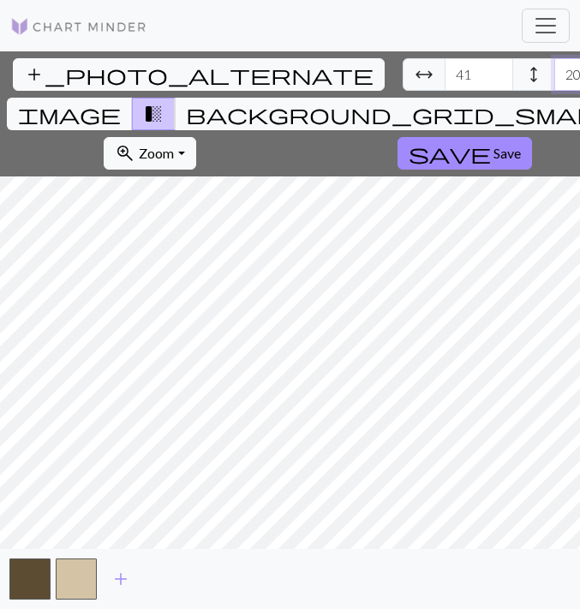
type input "6"
click at [554, 68] on input "55" at bounding box center [588, 74] width 68 height 33
click at [554, 68] on input "56" at bounding box center [588, 74] width 68 height 33
click at [554, 68] on input "57" at bounding box center [588, 74] width 68 height 33
click at [554, 68] on input "58" at bounding box center [588, 74] width 68 height 33
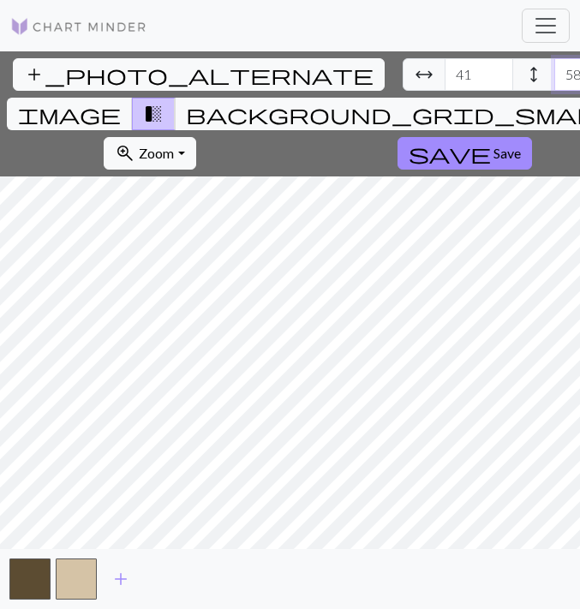
type input "57"
click at [554, 78] on input "57" at bounding box center [588, 74] width 68 height 33
click at [493, 145] on span "Save" at bounding box center [506, 153] width 27 height 16
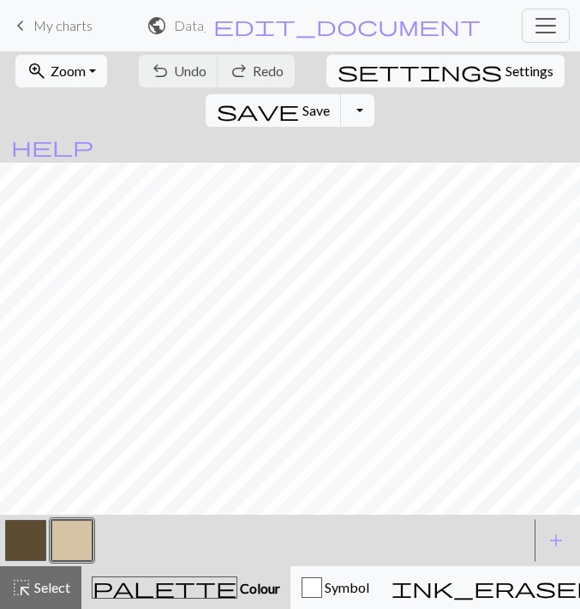
scroll to position [45, 1]
click at [51, 64] on span "Zoom" at bounding box center [68, 70] width 35 height 16
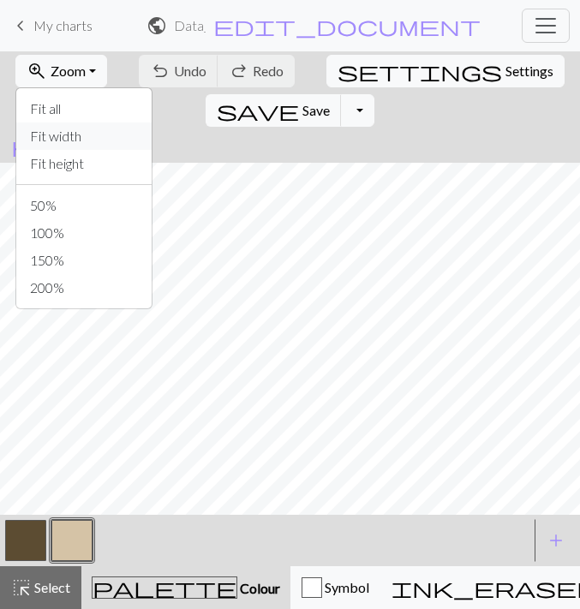
click at [59, 135] on button "Fit width" at bounding box center [83, 135] width 135 height 27
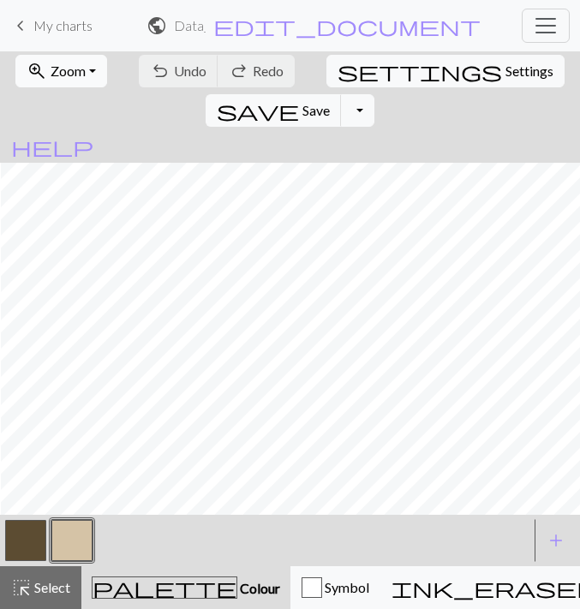
click at [68, 68] on span "Zoom" at bounding box center [68, 70] width 35 height 16
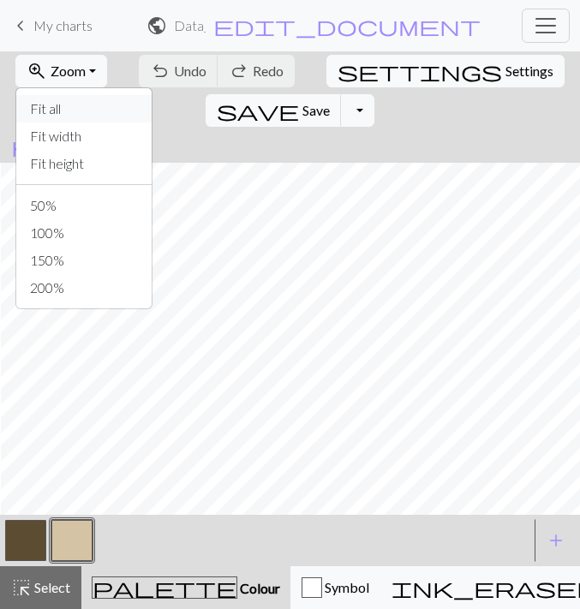
click at [51, 108] on button "Fit all" at bounding box center [83, 108] width 135 height 27
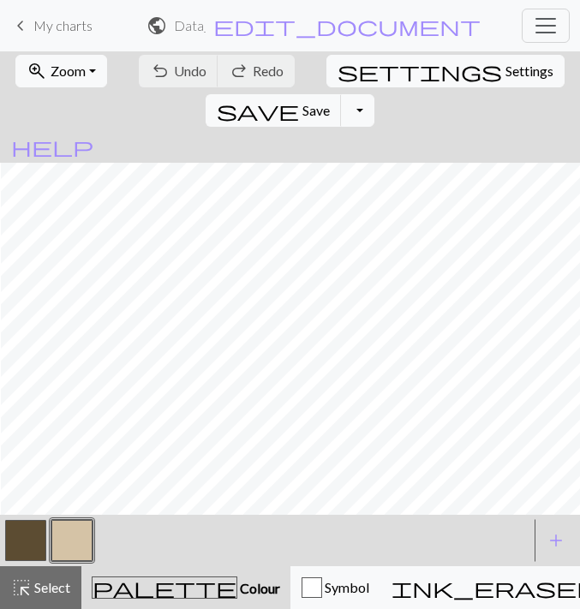
scroll to position [0, 0]
click at [53, 68] on span "Zoom" at bounding box center [68, 70] width 35 height 16
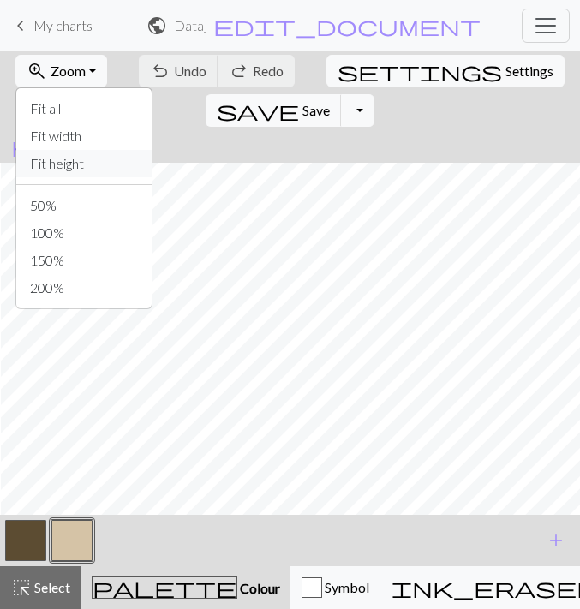
click at [75, 165] on button "Fit height" at bounding box center [83, 163] width 135 height 27
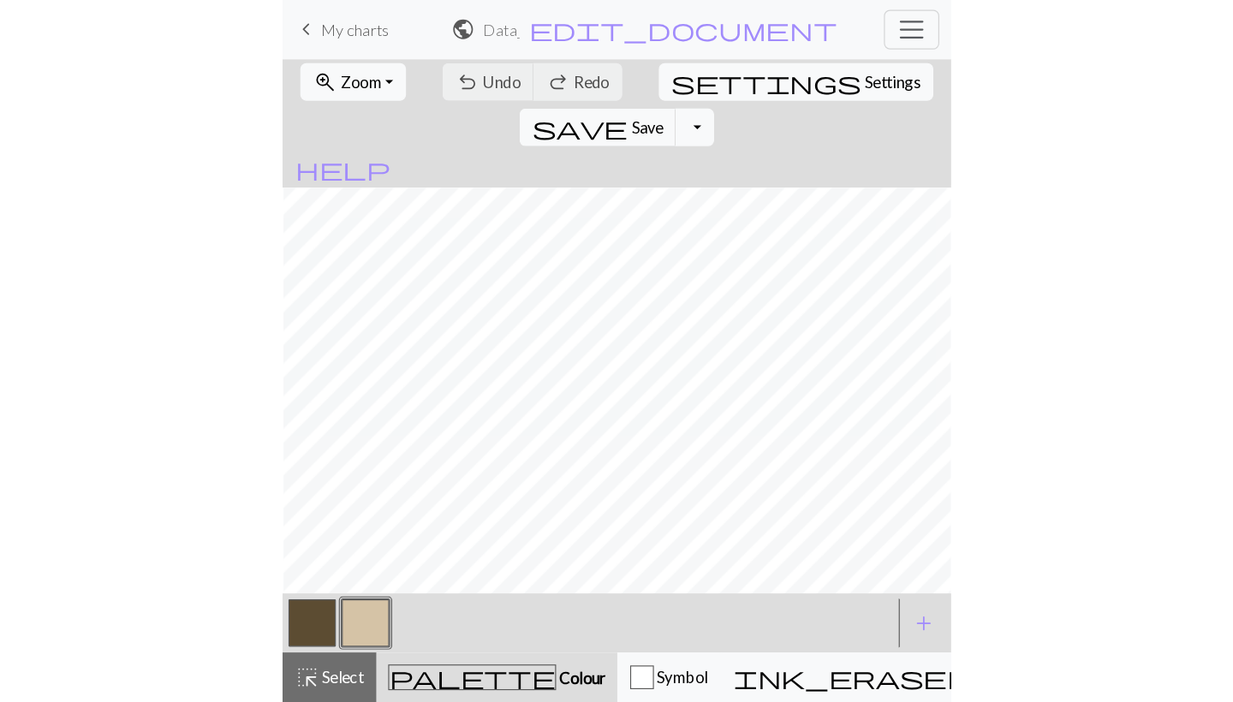
scroll to position [137, 1]
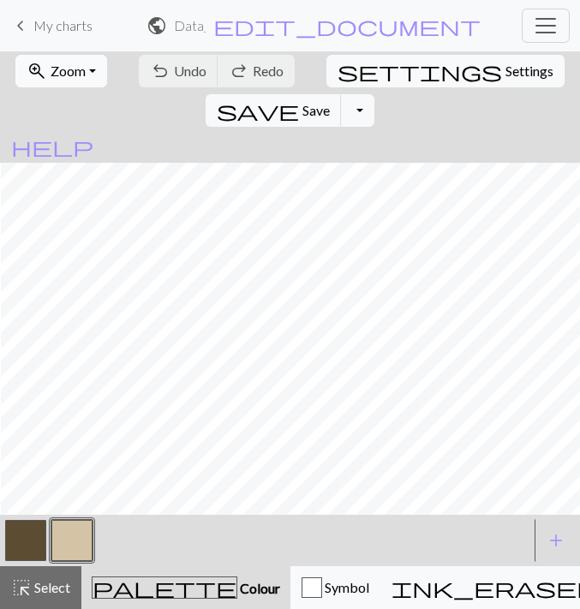
click at [61, 80] on button "zoom_in Zoom Zoom" at bounding box center [61, 71] width 92 height 33
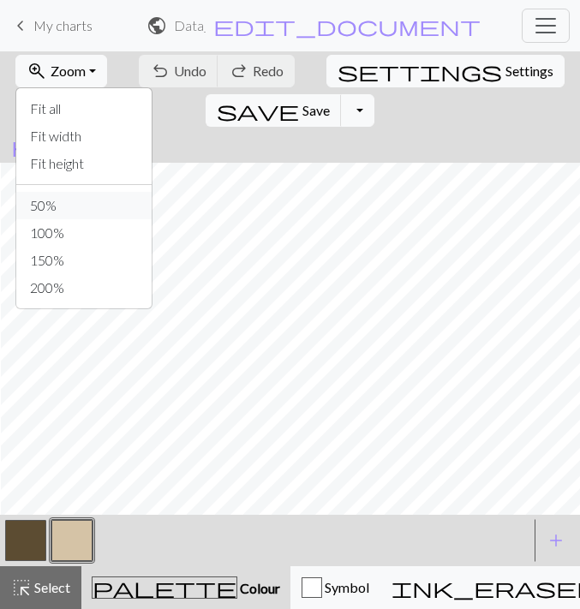
click at [44, 205] on button "50%" at bounding box center [83, 205] width 135 height 27
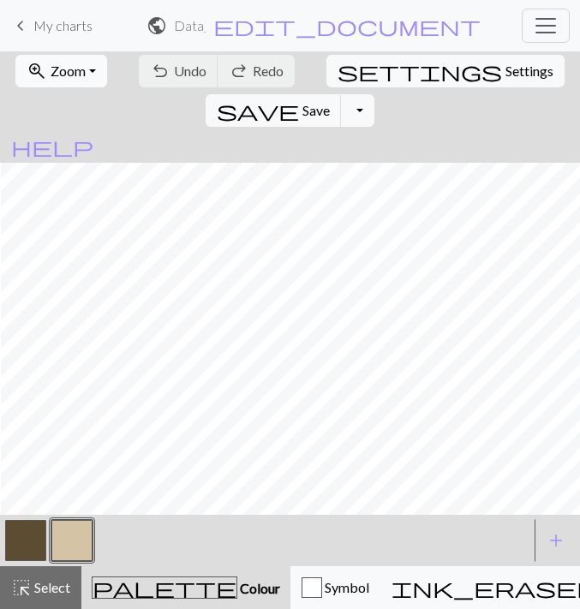
click at [56, 71] on span "Zoom" at bounding box center [68, 70] width 35 height 16
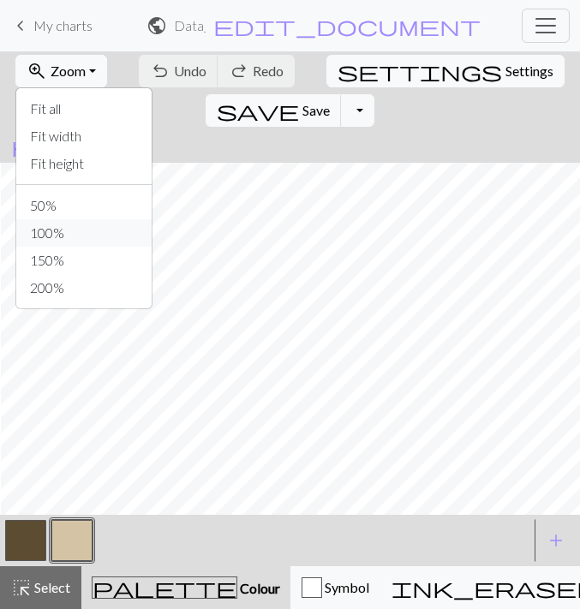
click at [49, 241] on button "100%" at bounding box center [83, 232] width 135 height 27
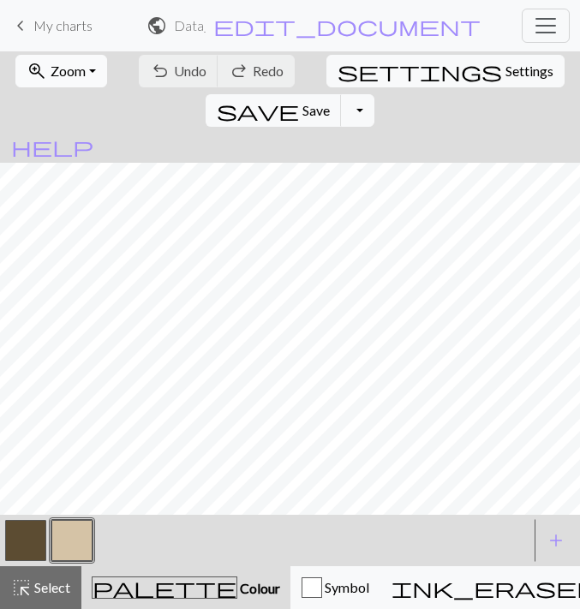
click at [66, 66] on span "Zoom" at bounding box center [68, 70] width 35 height 16
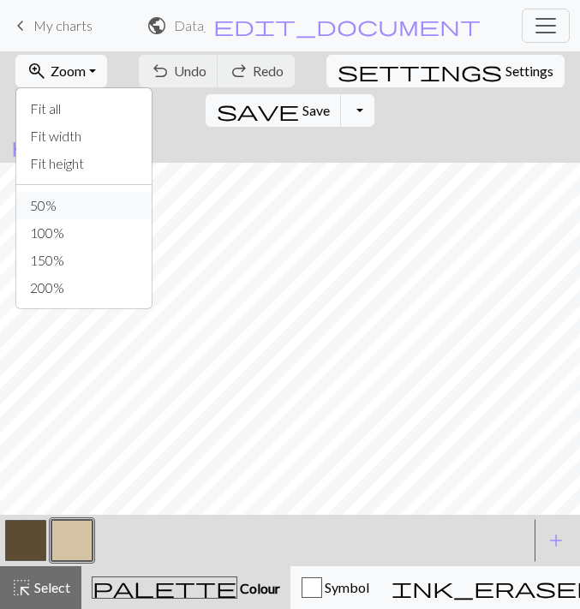
click at [48, 208] on button "50%" at bounding box center [83, 205] width 135 height 27
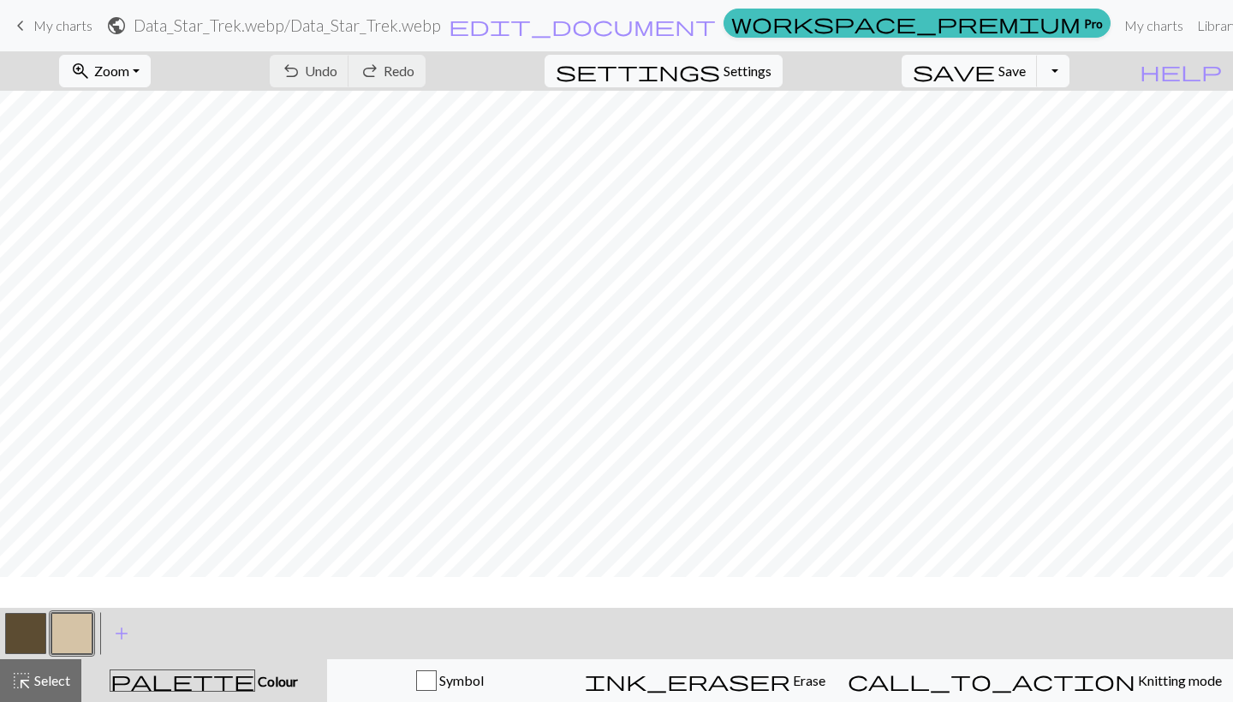
scroll to position [0, 0]
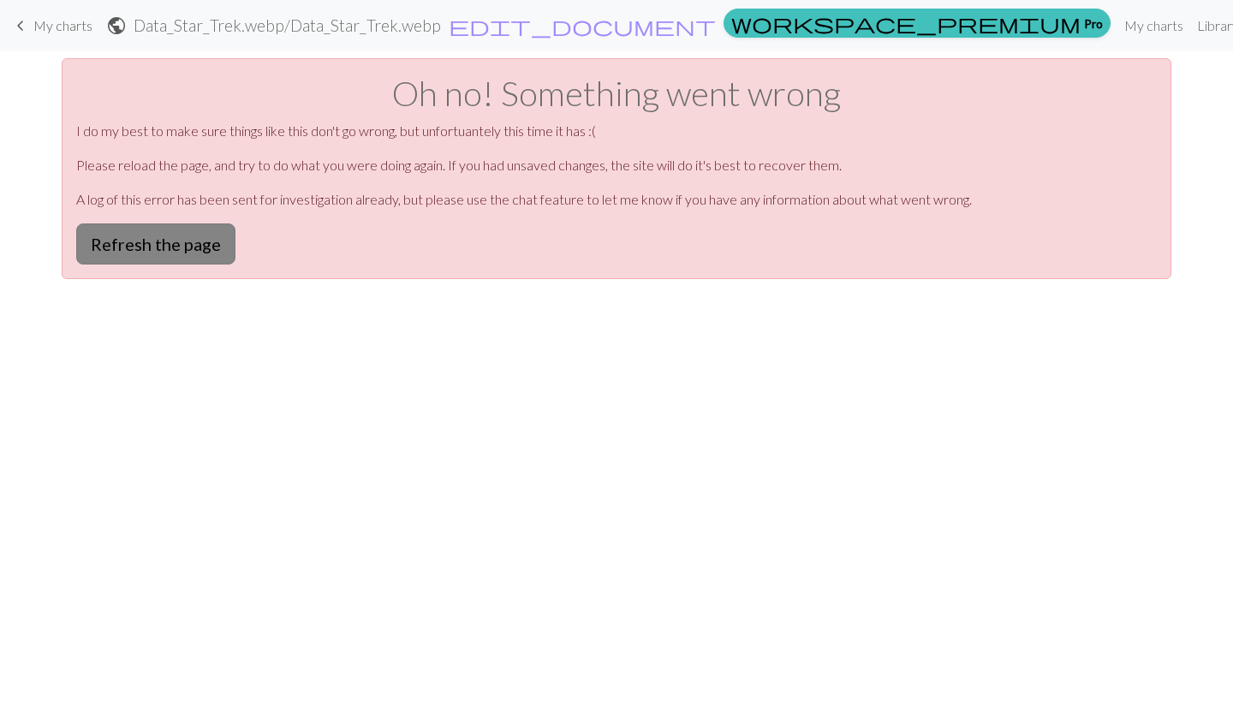
click at [122, 257] on button "Refresh the page" at bounding box center [155, 243] width 159 height 41
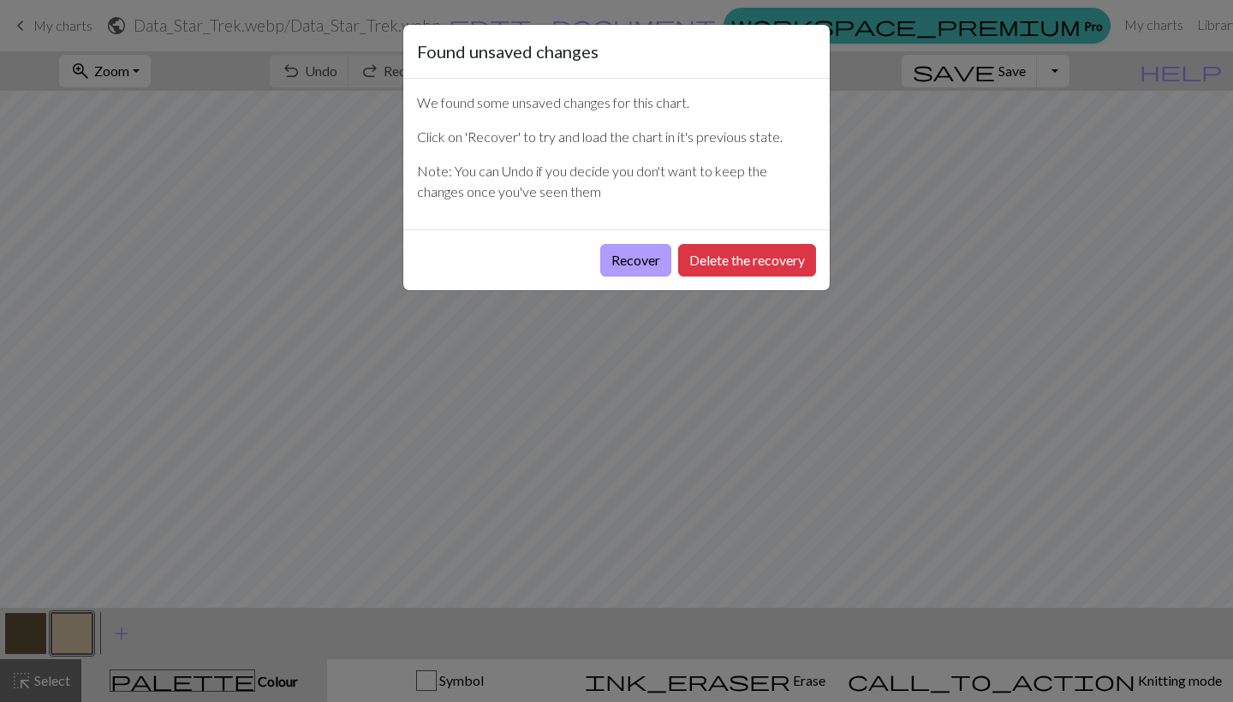
click at [621, 254] on button "Recover" at bounding box center [635, 260] width 71 height 33
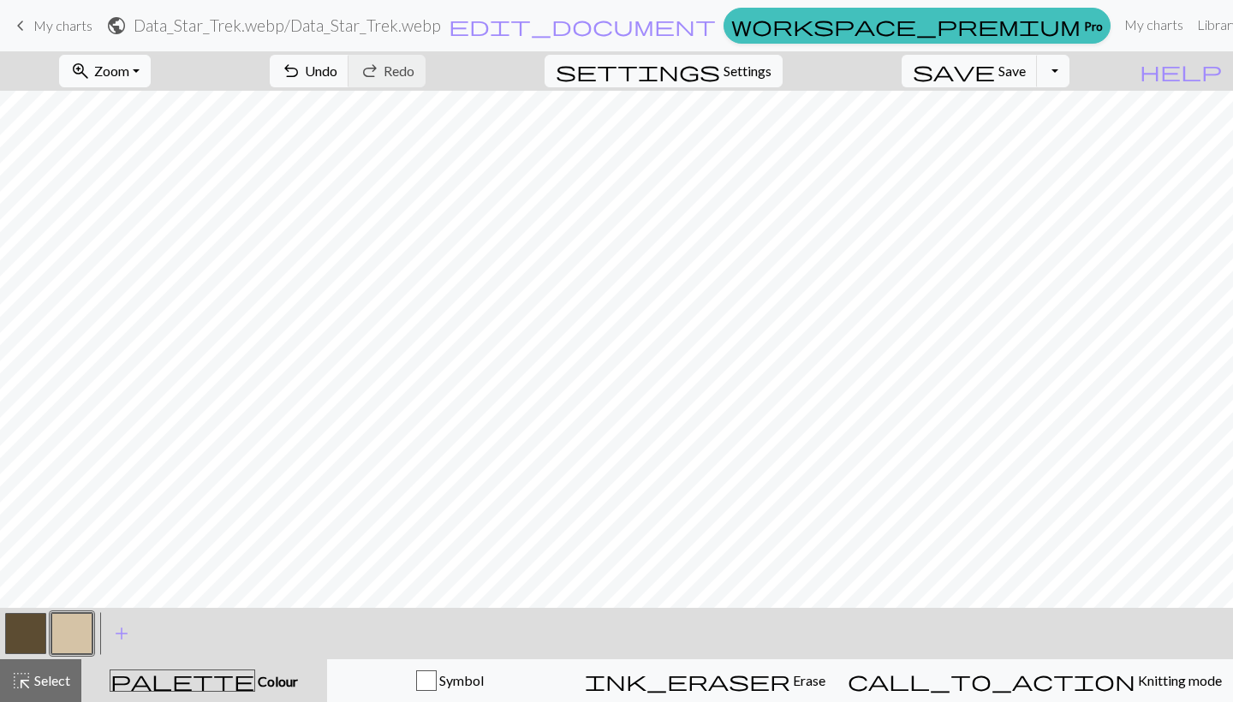
click at [129, 69] on span "Zoom" at bounding box center [111, 70] width 35 height 16
click at [146, 98] on button "Fit all" at bounding box center [127, 108] width 135 height 27
